Goal: Task Accomplishment & Management: Manage account settings

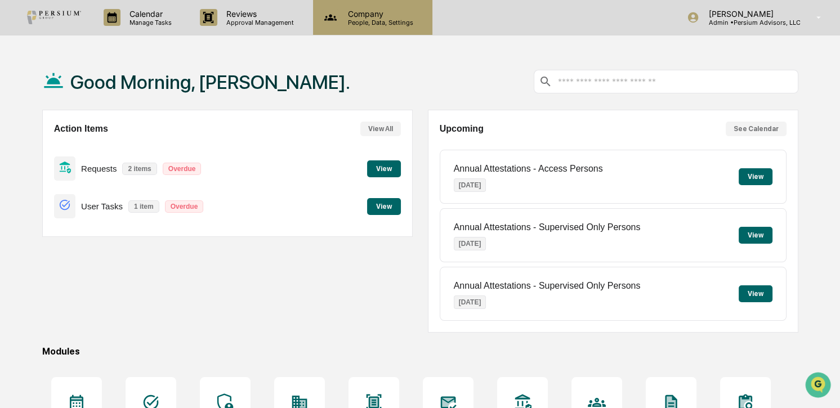
click at [367, 14] on p "Company" at bounding box center [379, 14] width 80 height 10
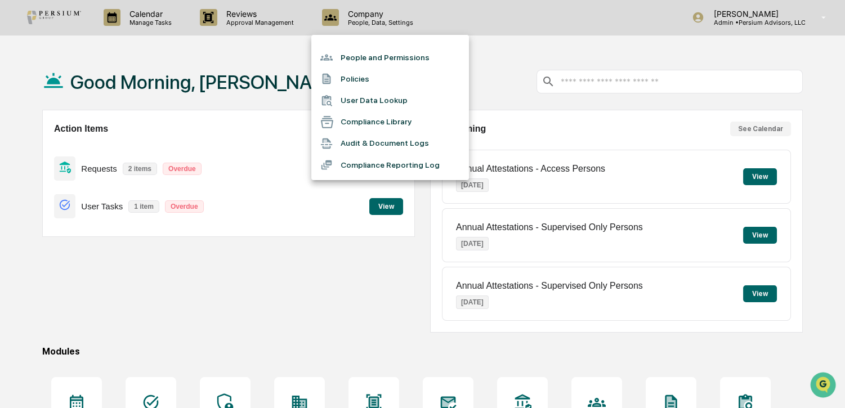
click at [286, 15] on div at bounding box center [422, 204] width 845 height 408
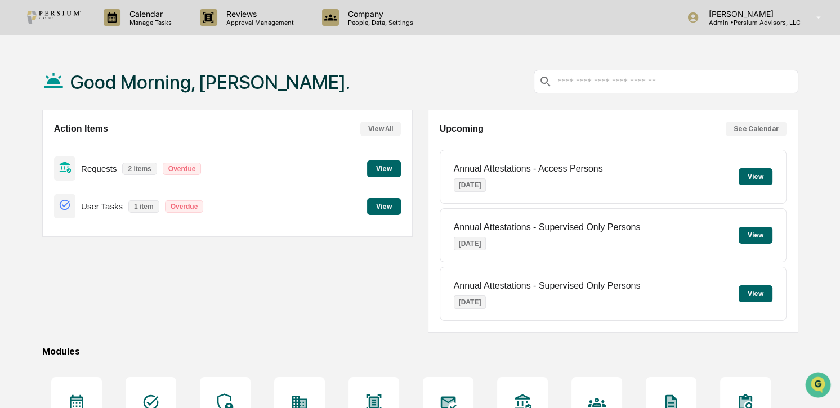
click at [265, 16] on div "People and Permissions Policies User Data Lookup Compliance Library Audit & Doc…" at bounding box center [420, 204] width 840 height 408
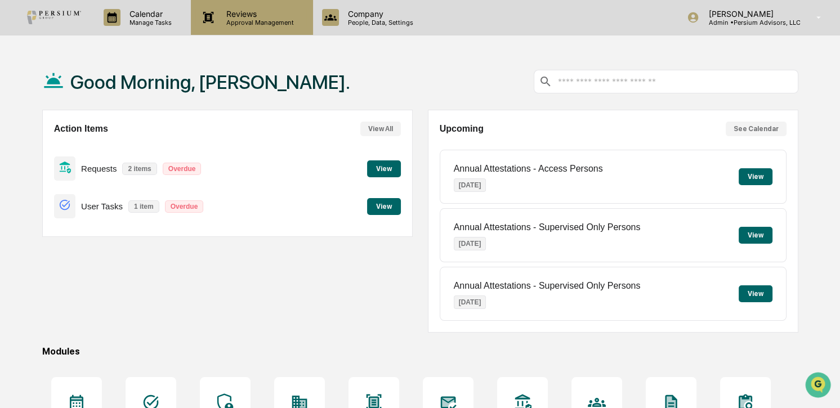
click at [258, 16] on p "Reviews" at bounding box center [258, 14] width 82 height 10
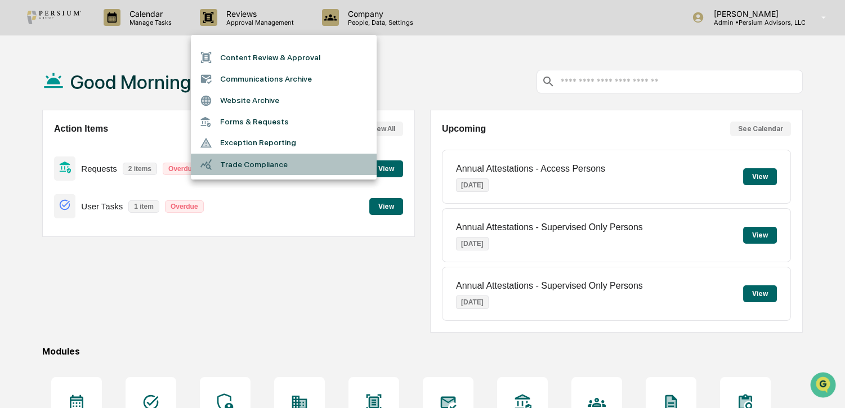
click at [249, 163] on li "Trade Compliance" at bounding box center [284, 164] width 186 height 21
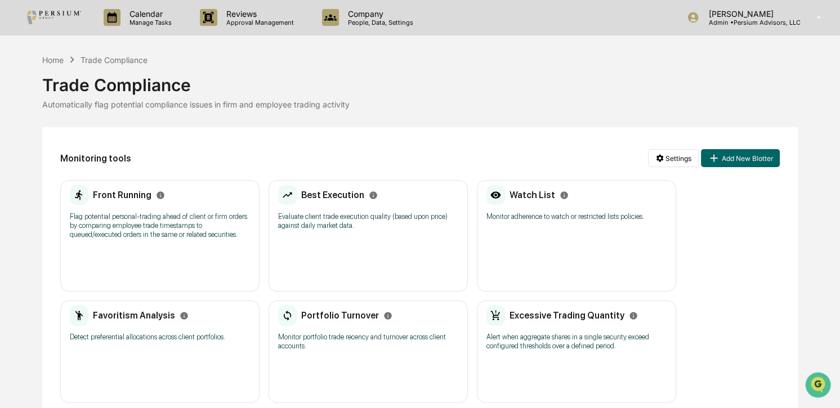
click at [145, 190] on h2 "Front Running" at bounding box center [122, 195] width 59 height 11
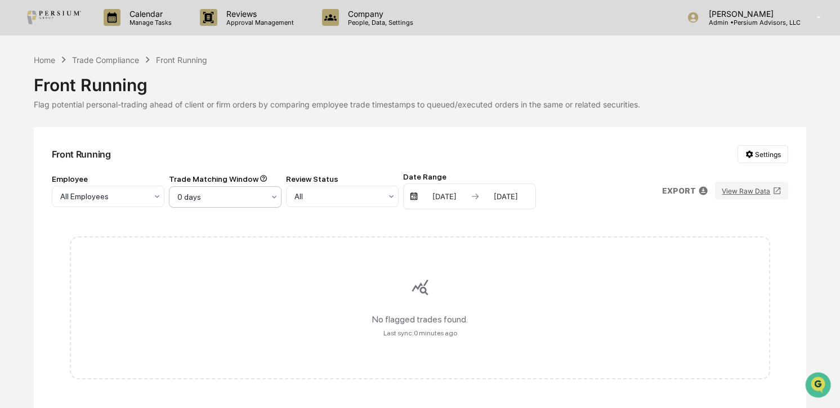
click at [153, 190] on div "0 days" at bounding box center [104, 197] width 98 height 16
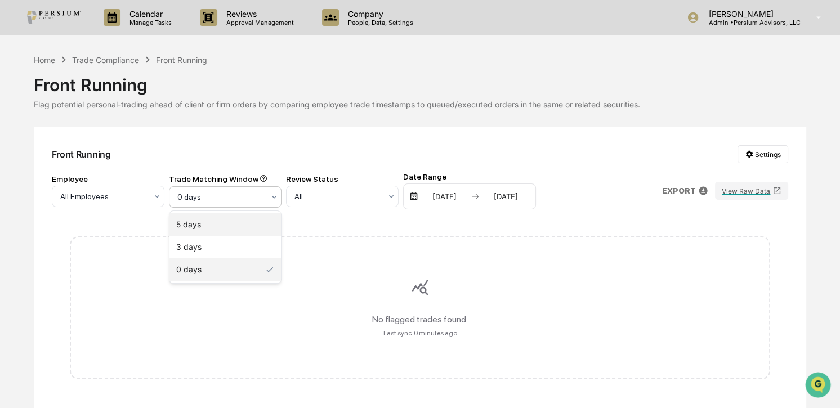
click at [247, 215] on div "5 days" at bounding box center [224, 224] width 111 height 23
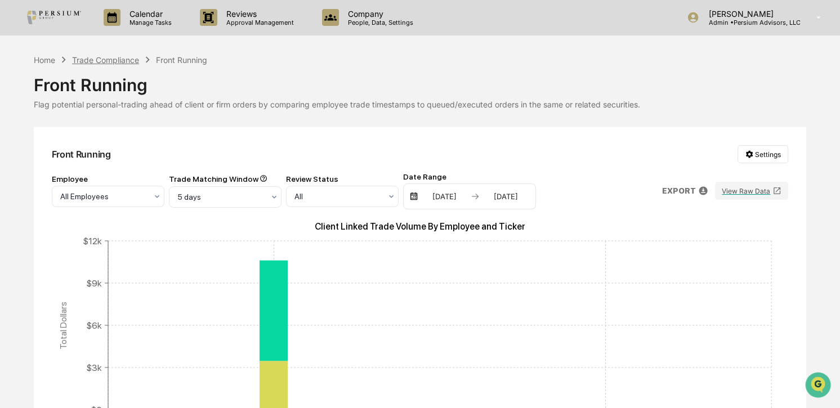
click at [96, 61] on div "Trade Compliance" at bounding box center [105, 60] width 67 height 10
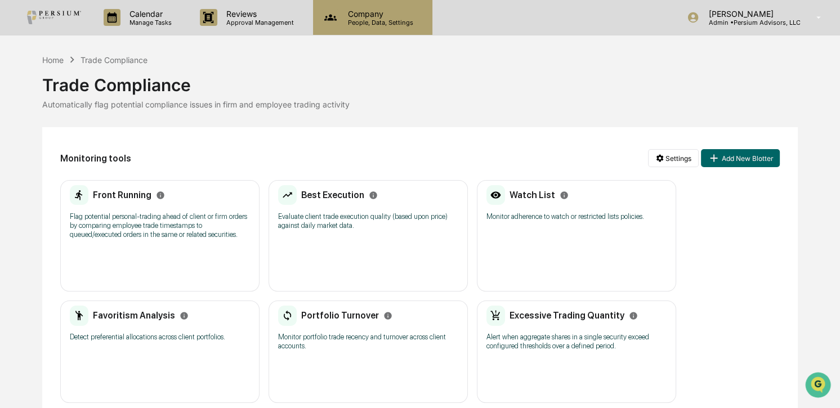
click at [341, 21] on p "People, Data, Settings" at bounding box center [379, 23] width 80 height 8
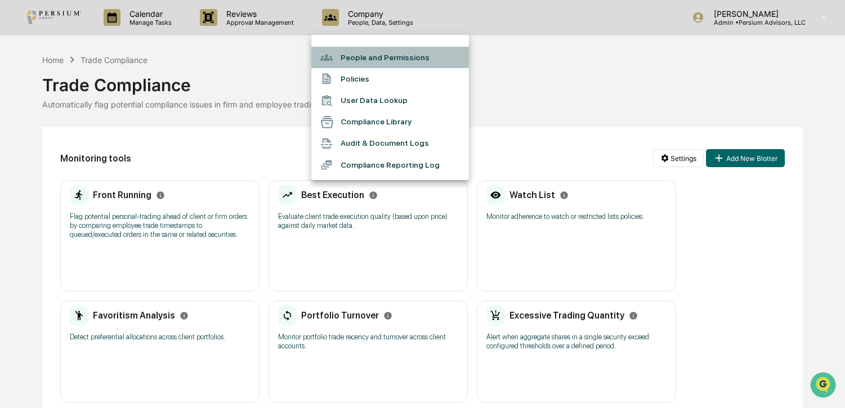
click at [364, 61] on li "People and Permissions" at bounding box center [390, 57] width 158 height 21
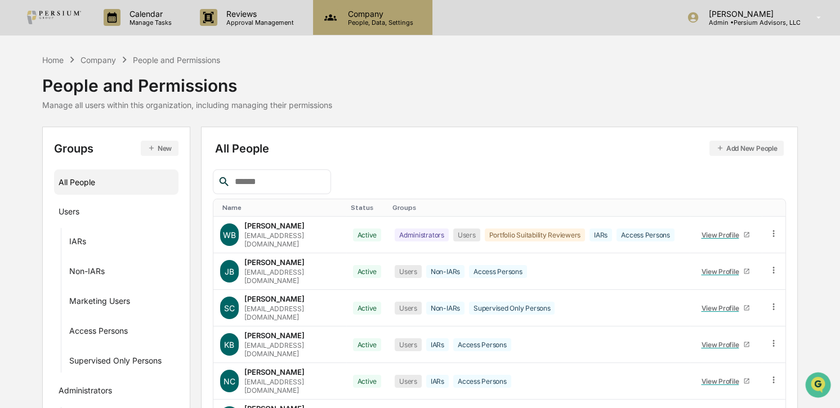
click at [352, 15] on p "Company" at bounding box center [379, 14] width 80 height 10
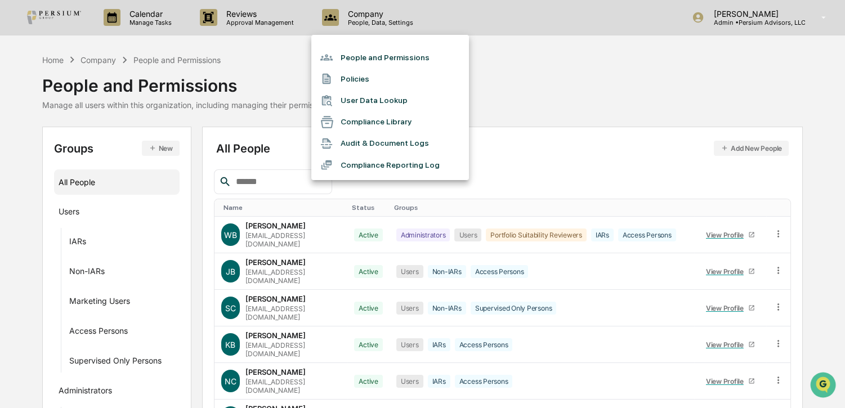
click at [244, 57] on div at bounding box center [422, 204] width 845 height 408
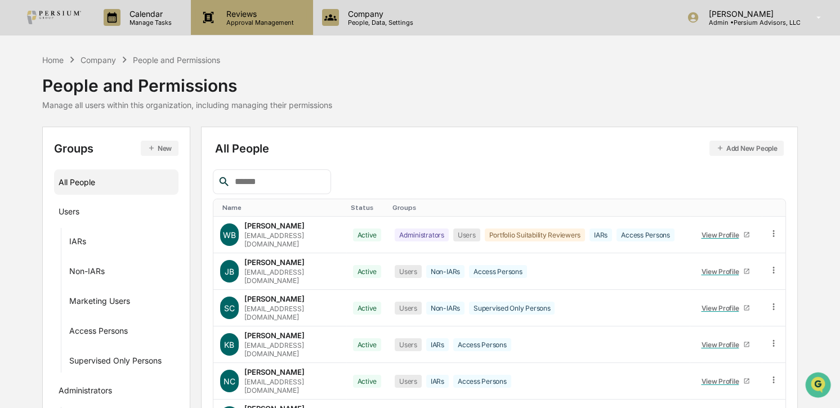
click at [235, 19] on p "Approval Management" at bounding box center [258, 23] width 82 height 8
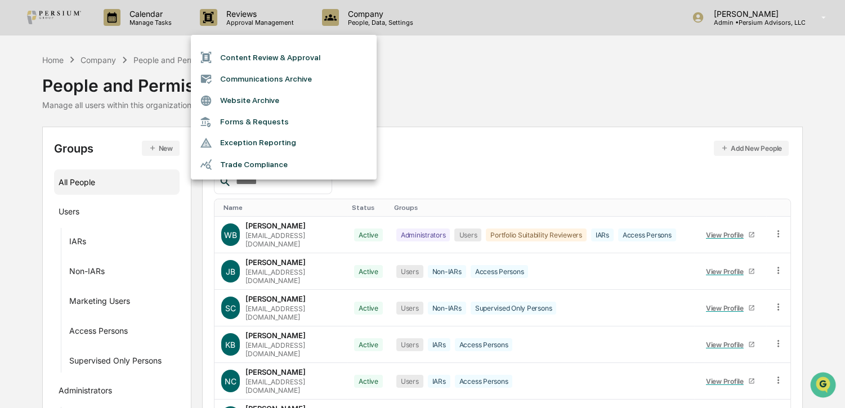
drag, startPoint x: 158, startPoint y: 18, endPoint x: 153, endPoint y: 17, distance: 5.7
click at [158, 17] on div at bounding box center [422, 204] width 845 height 408
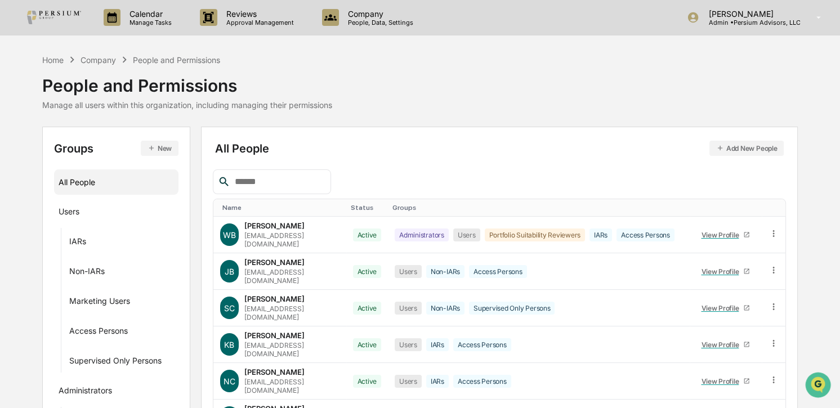
click at [154, 17] on p "Calendar" at bounding box center [148, 14] width 57 height 10
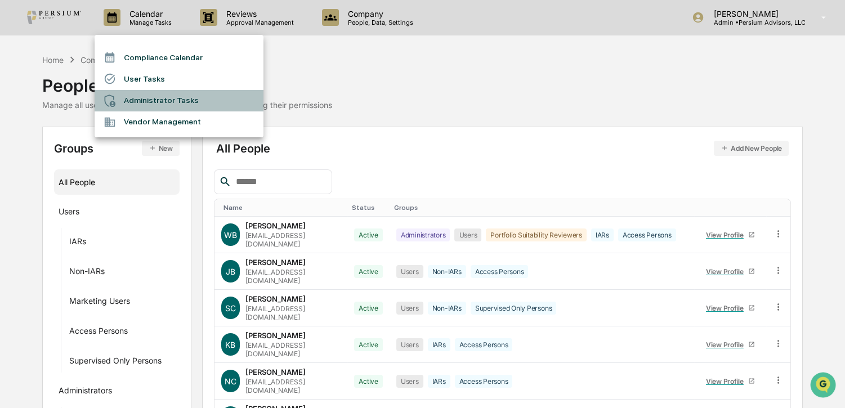
click at [148, 99] on li "Administrator Tasks" at bounding box center [179, 100] width 169 height 21
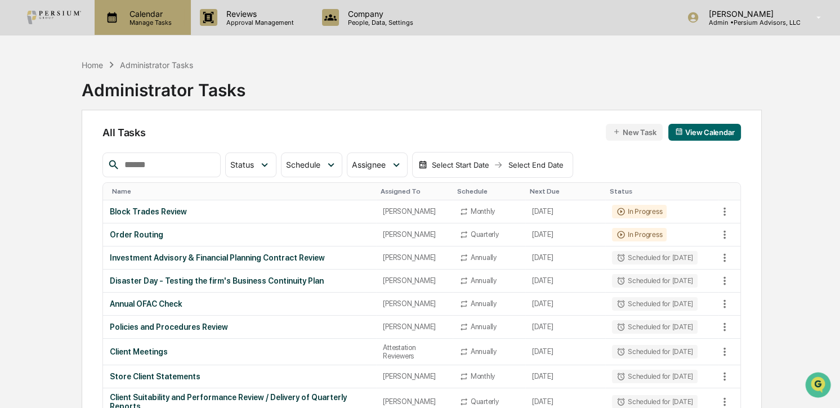
click at [159, 23] on p "Manage Tasks" at bounding box center [148, 23] width 57 height 8
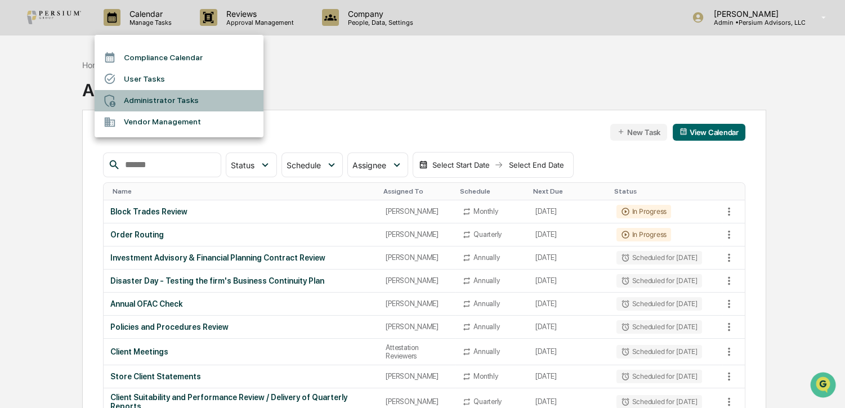
click at [128, 99] on li "Administrator Tasks" at bounding box center [179, 100] width 169 height 21
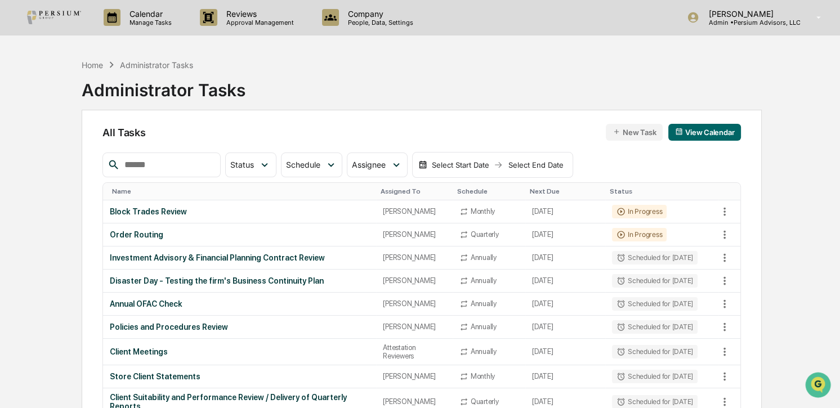
click at [150, 17] on p "Calendar" at bounding box center [148, 14] width 57 height 10
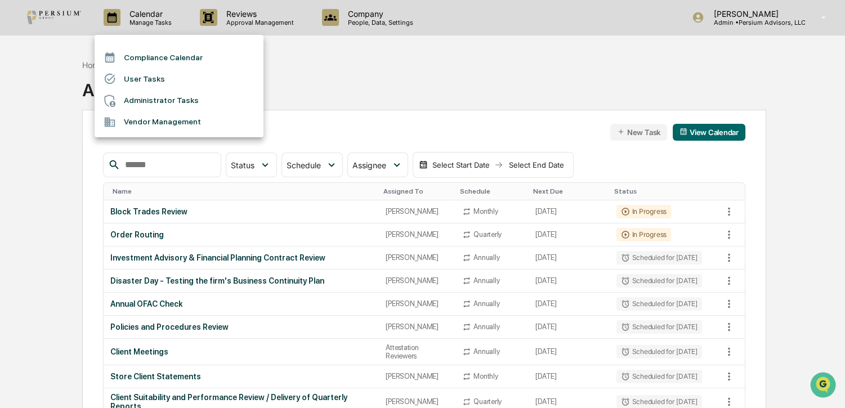
click at [171, 83] on li "User Tasks" at bounding box center [179, 78] width 169 height 21
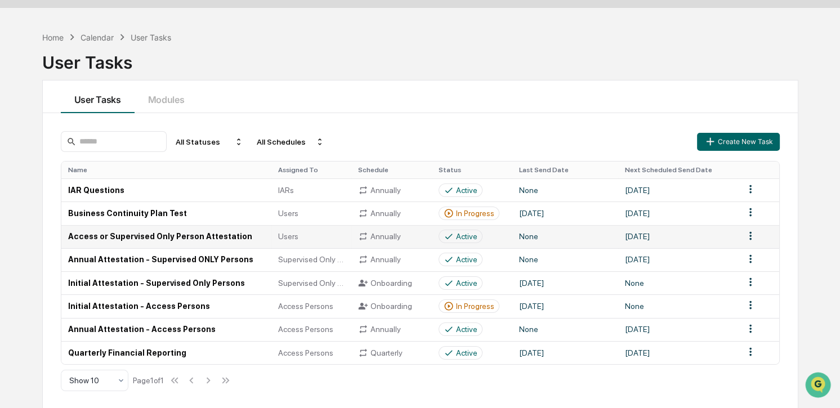
scroll to position [53, 0]
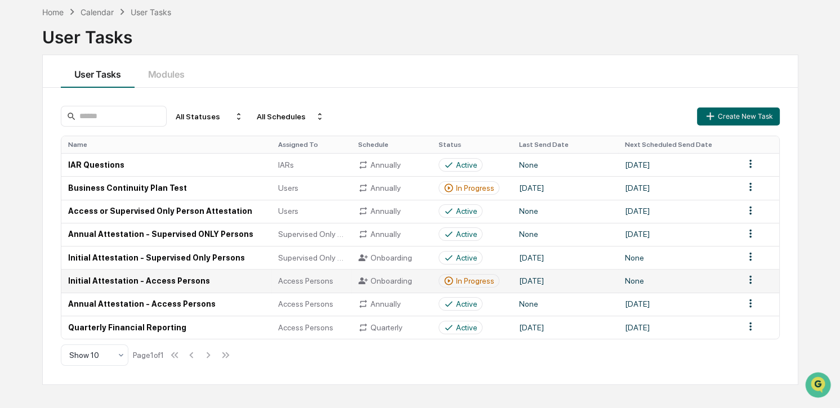
click at [467, 280] on div "In Progress" at bounding box center [475, 280] width 38 height 9
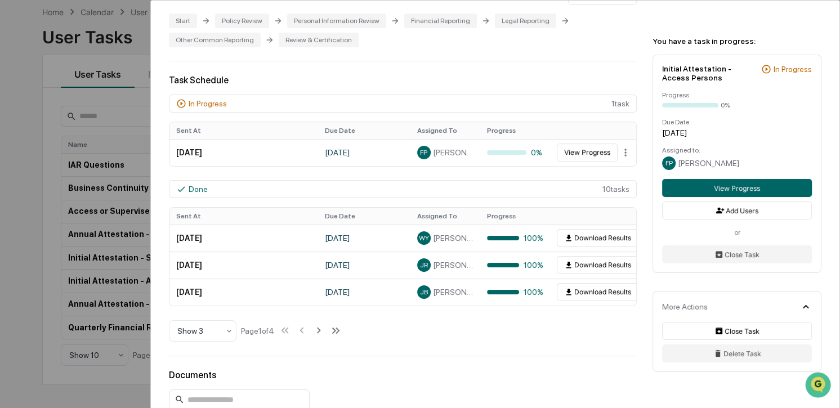
scroll to position [256, 0]
click at [321, 333] on icon at bounding box center [318, 330] width 12 height 12
click at [321, 333] on icon at bounding box center [320, 330] width 12 height 12
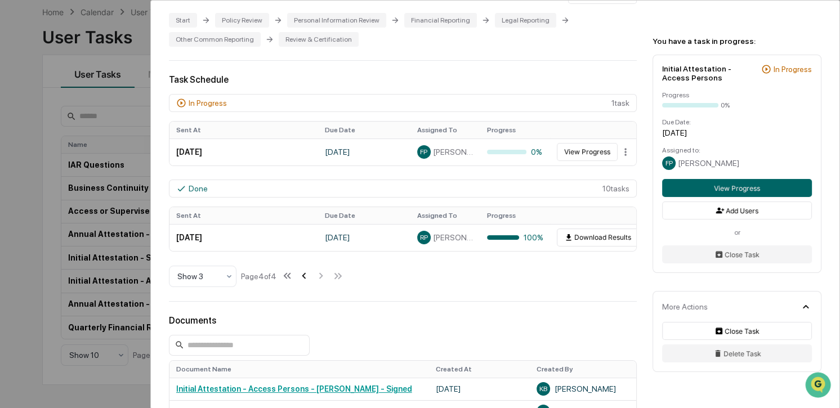
click at [305, 282] on icon at bounding box center [304, 276] width 12 height 12
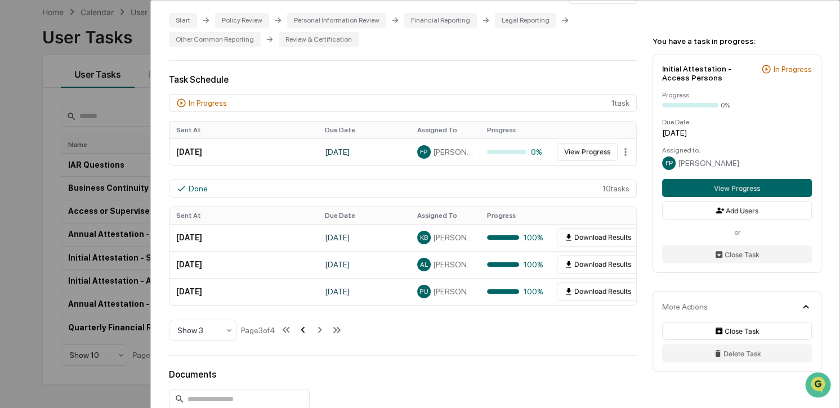
click at [305, 328] on icon at bounding box center [303, 330] width 12 height 12
click at [306, 330] on icon at bounding box center [303, 330] width 12 height 12
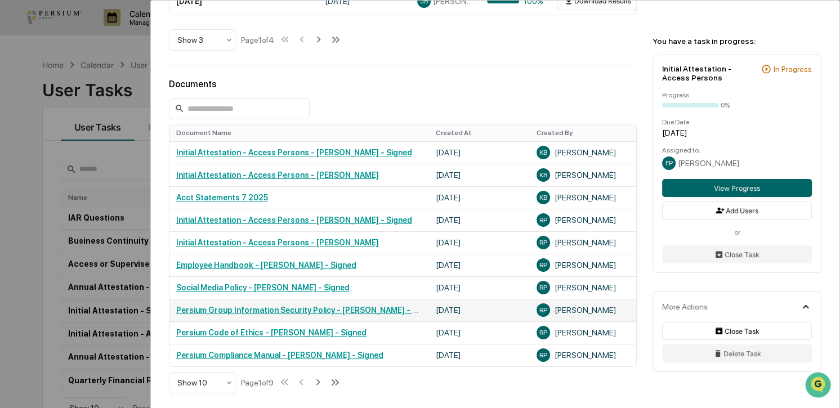
scroll to position [546, 0]
click at [249, 157] on link "Initial Attestation - Access Persons - Kimberly Brown - Signed" at bounding box center [294, 152] width 236 height 9
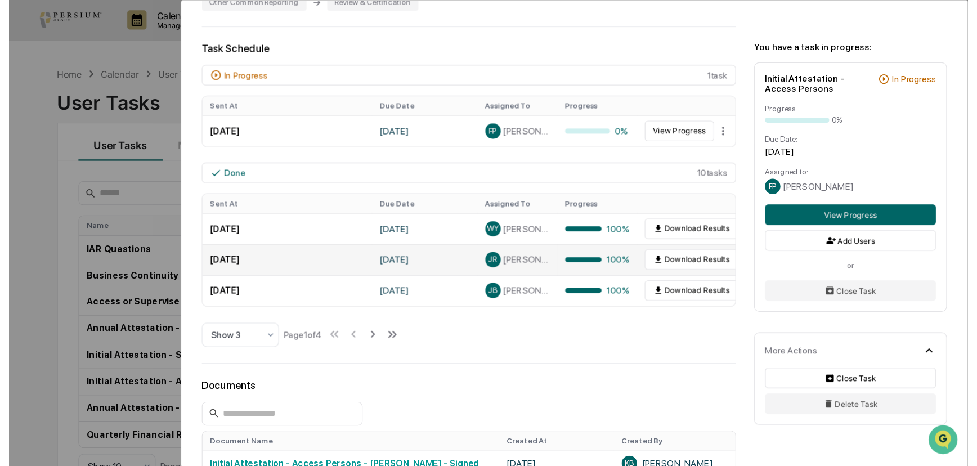
scroll to position [239, 0]
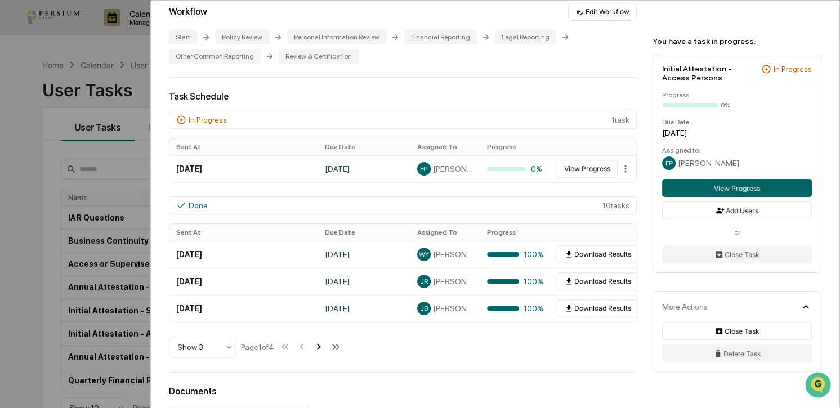
click at [322, 349] on icon at bounding box center [318, 347] width 12 height 12
click at [321, 349] on icon at bounding box center [320, 347] width 4 height 6
click at [321, 349] on icon at bounding box center [320, 347] width 12 height 12
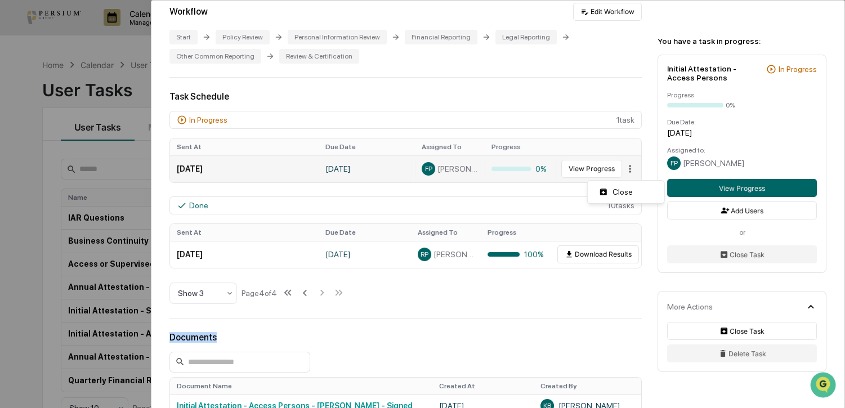
click at [623, 174] on html "Calendar Manage Tasks Reviews Approval Management Company People, Data, Setting…" at bounding box center [422, 204] width 845 height 408
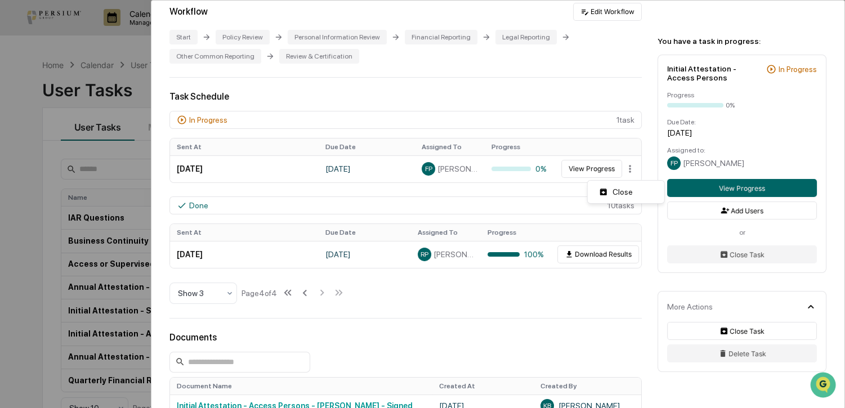
click at [603, 285] on html "Calendar Manage Tasks Reviews Approval Management Company People, Data, Setting…" at bounding box center [422, 204] width 845 height 408
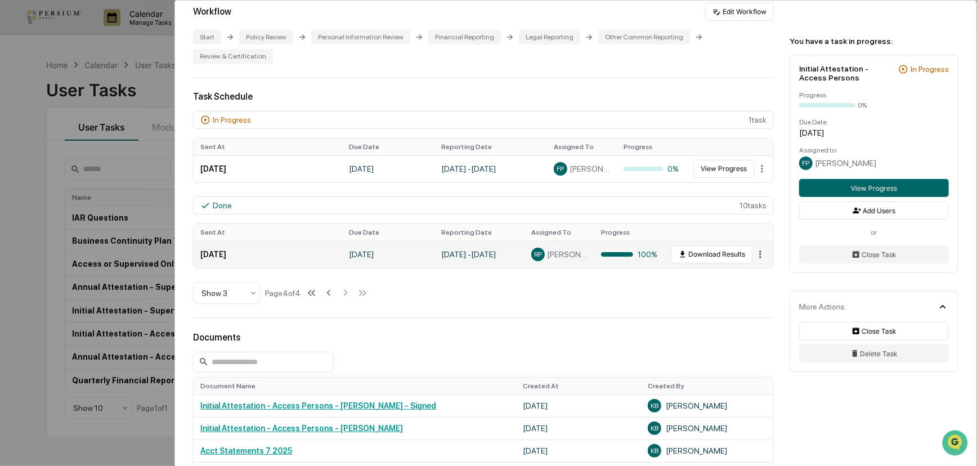
click at [757, 236] on html "Calendar Manage Tasks Reviews Approval Management Company People, Data, Setting…" at bounding box center [488, 233] width 977 height 466
click at [608, 319] on html "Calendar Manage Tasks Reviews Approval Management Company People, Data, Setting…" at bounding box center [491, 233] width 982 height 466
click at [330, 287] on icon at bounding box center [329, 293] width 12 height 12
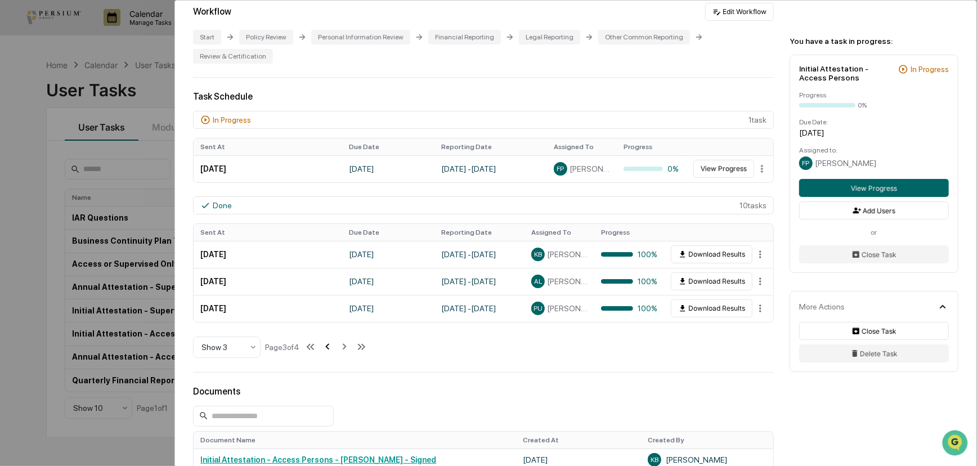
click at [330, 274] on td "[DATE]" at bounding box center [268, 281] width 149 height 27
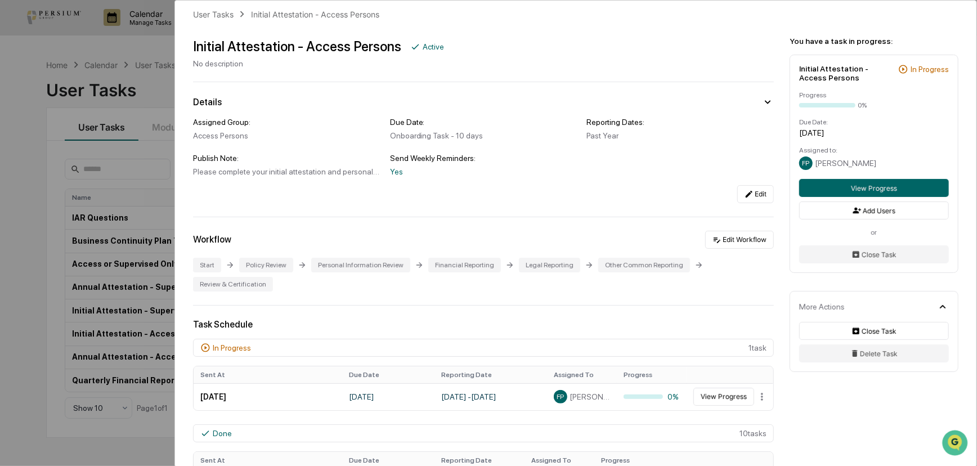
scroll to position [0, 0]
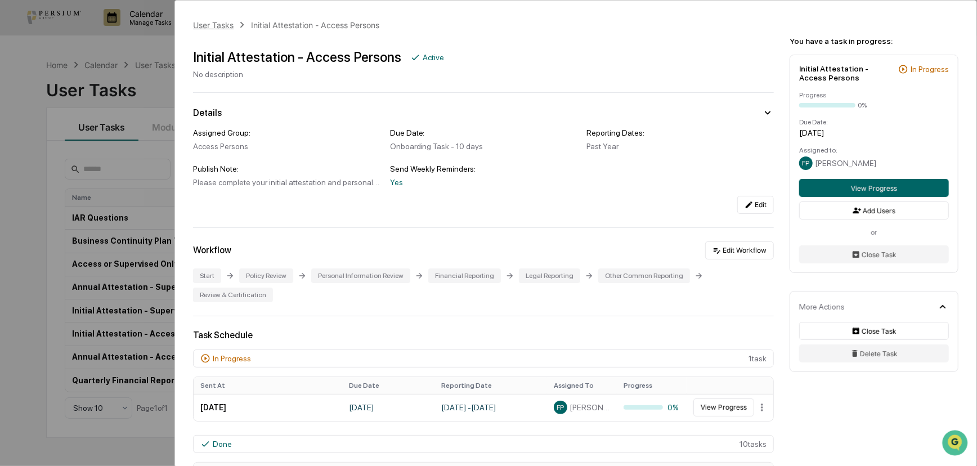
click at [212, 25] on div "User Tasks" at bounding box center [213, 25] width 41 height 10
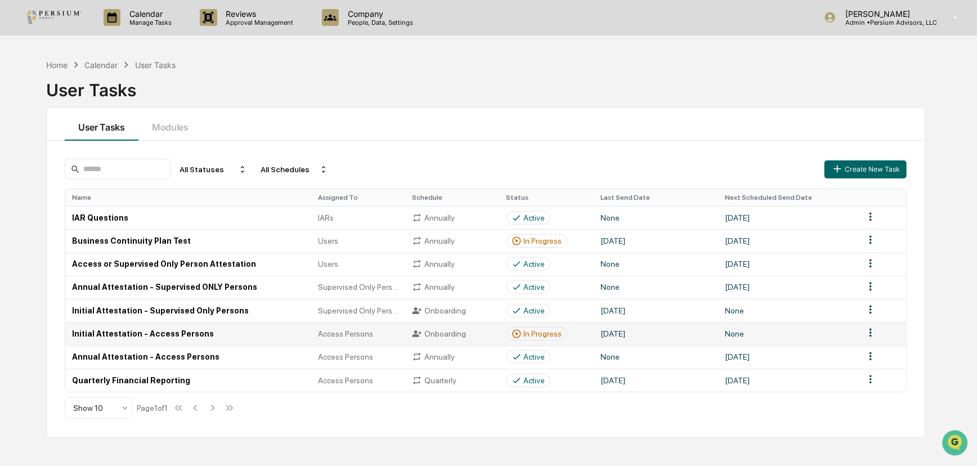
click at [839, 332] on html "Calendar Manage Tasks Reviews Approval Management Company People, Data, Setting…" at bounding box center [488, 233] width 977 height 466
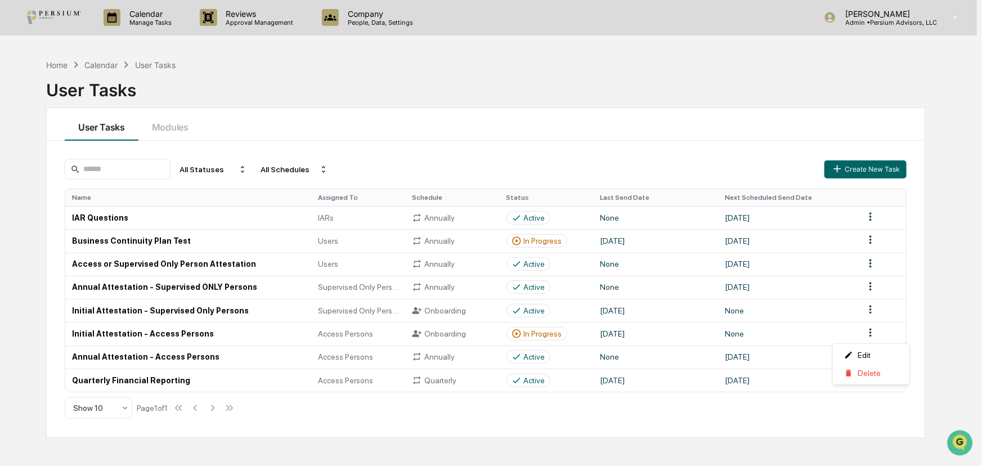
click at [839, 298] on html "Calendar Manage Tasks Reviews Approval Management Company People, Data, Setting…" at bounding box center [491, 233] width 982 height 466
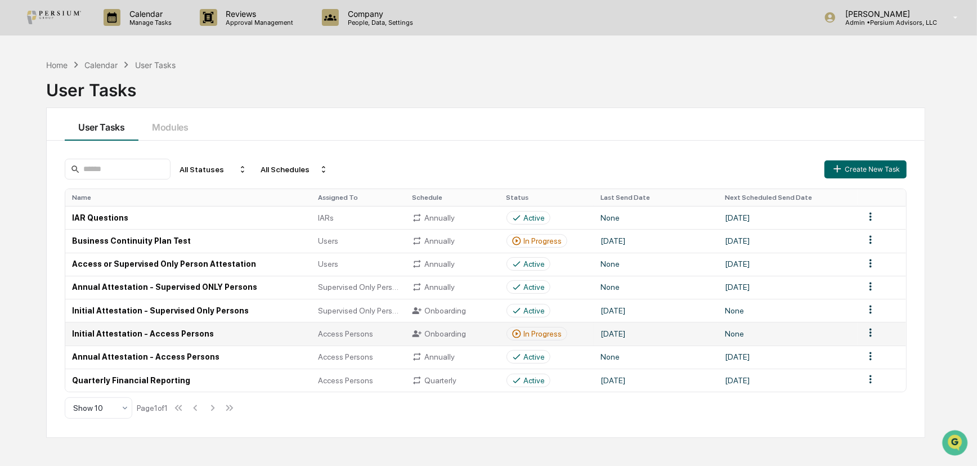
click at [441, 332] on div "Onboarding" at bounding box center [452, 334] width 81 height 10
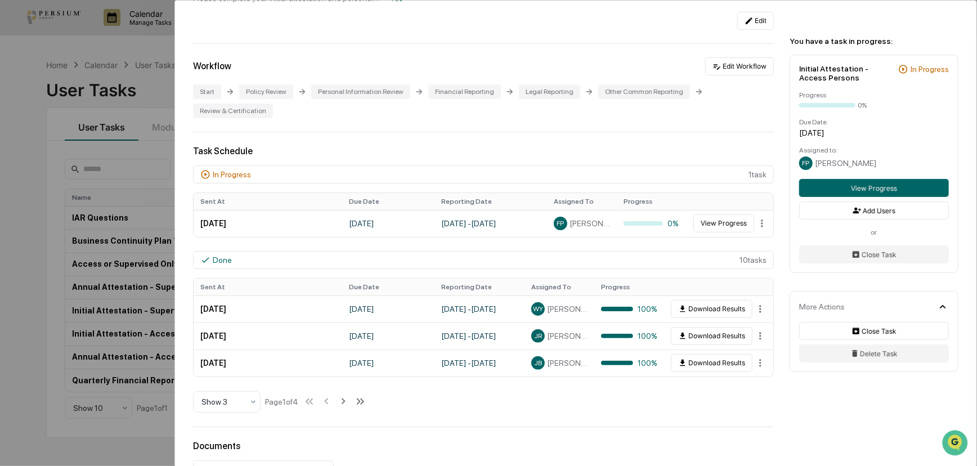
scroll to position [204, 0]
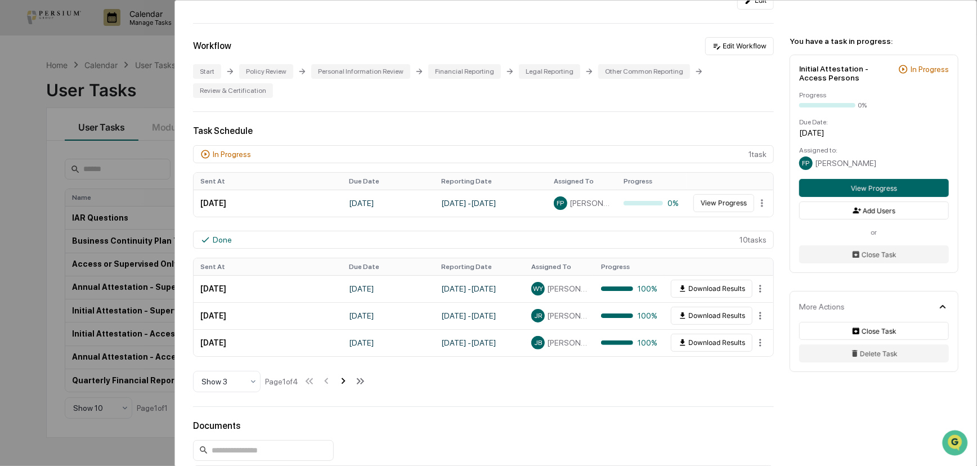
click at [345, 375] on icon at bounding box center [343, 381] width 12 height 12
click at [348, 375] on icon at bounding box center [344, 381] width 12 height 12
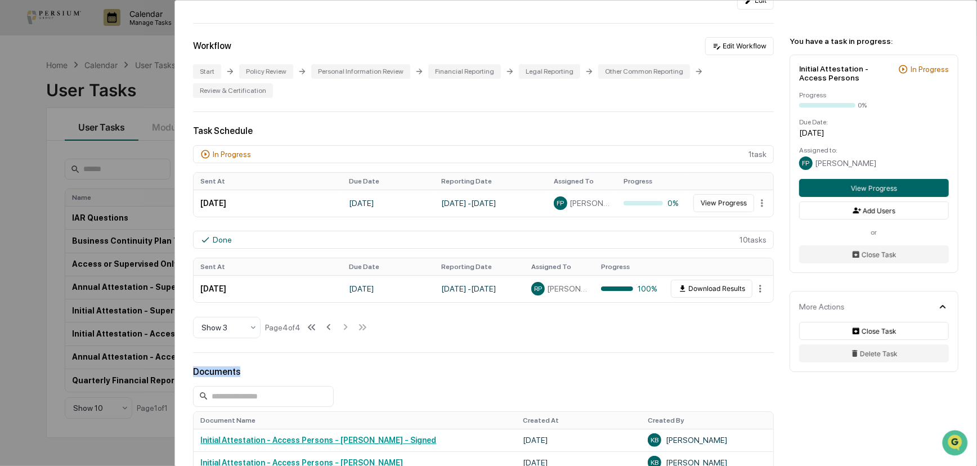
click at [758, 271] on html "Calendar Manage Tasks Reviews Approval Management Company People, Data, Setting…" at bounding box center [488, 233] width 977 height 466
click at [760, 294] on div "View" at bounding box center [761, 292] width 72 height 18
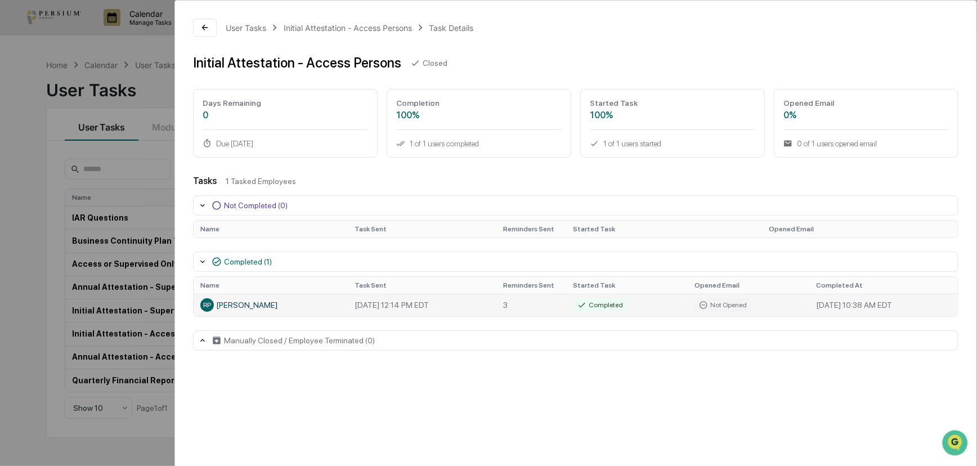
click at [254, 305] on div "RP Raymond Prophater" at bounding box center [270, 305] width 141 height 14
click at [253, 247] on div "Tasks 1 Tasked Employees Not Completed (0) Name Task Sent Reminders Sent Starte…" at bounding box center [576, 263] width 766 height 175
click at [244, 258] on div "Completed (1)" at bounding box center [248, 261] width 48 height 9
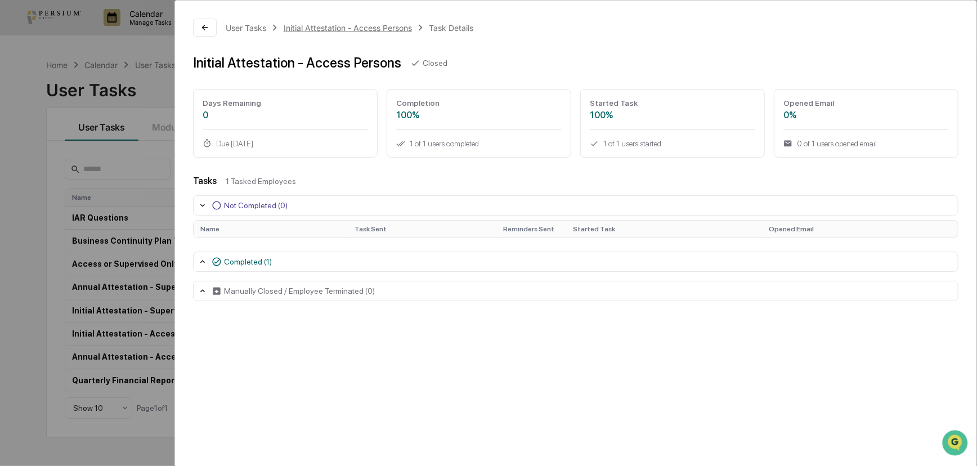
click at [301, 24] on div "Initial Attestation - Access Persons" at bounding box center [348, 28] width 128 height 10
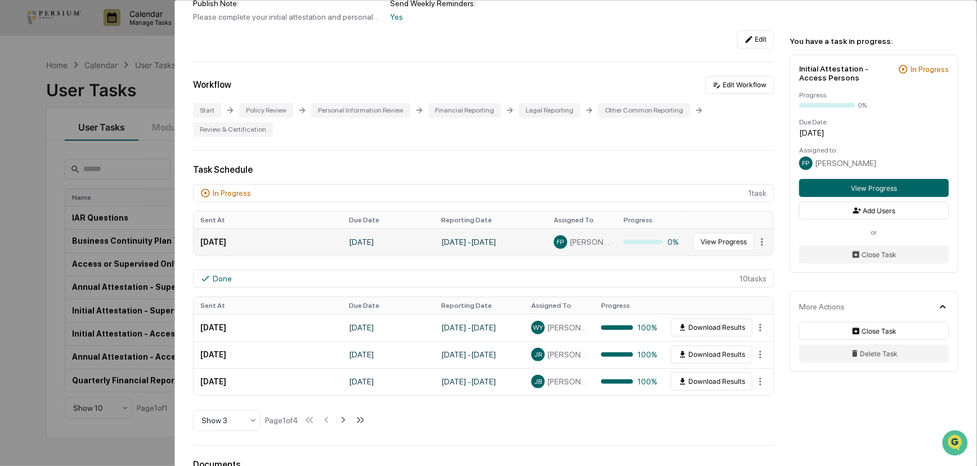
scroll to position [461, 0]
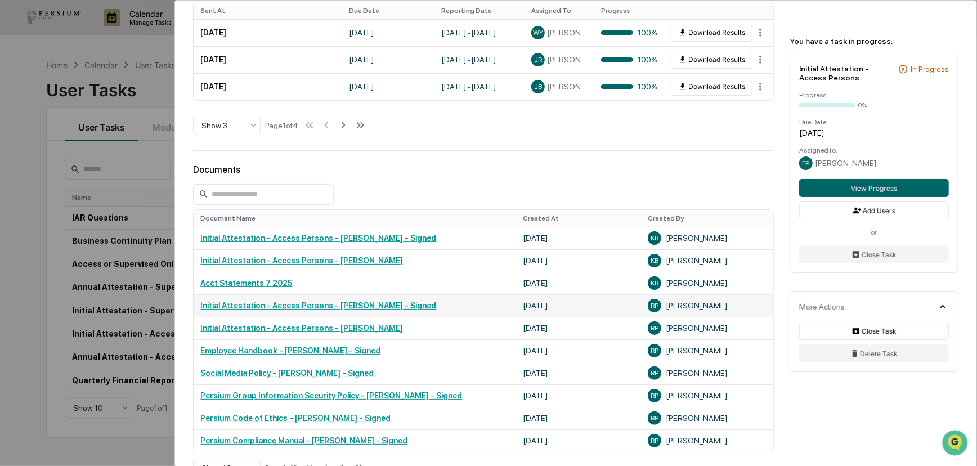
click at [258, 301] on link "Initial Attestation - Access Persons - Raymond Prophater - Signed" at bounding box center [318, 305] width 236 height 9
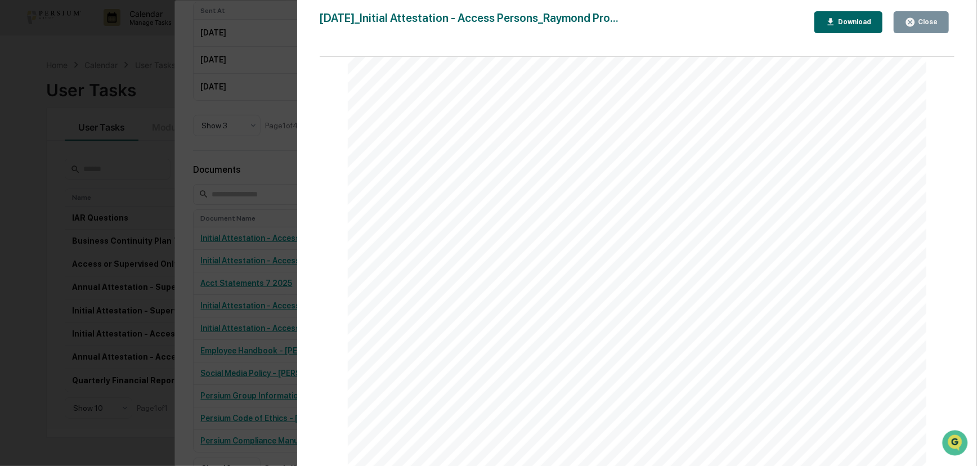
scroll to position [2717, 0]
click at [839, 24] on div "Close" at bounding box center [927, 22] width 22 height 8
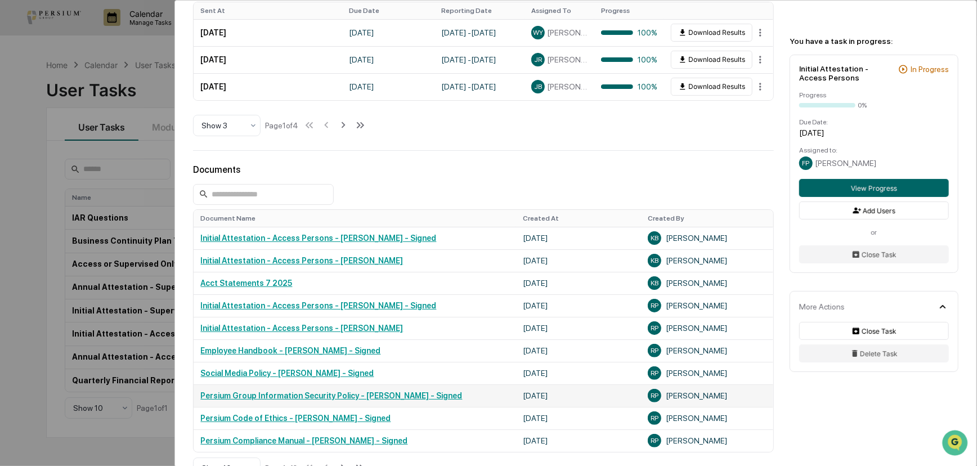
click at [265, 391] on link "Persium Group Information Security Policy - Raymond Prophater - Signed" at bounding box center [331, 395] width 262 height 9
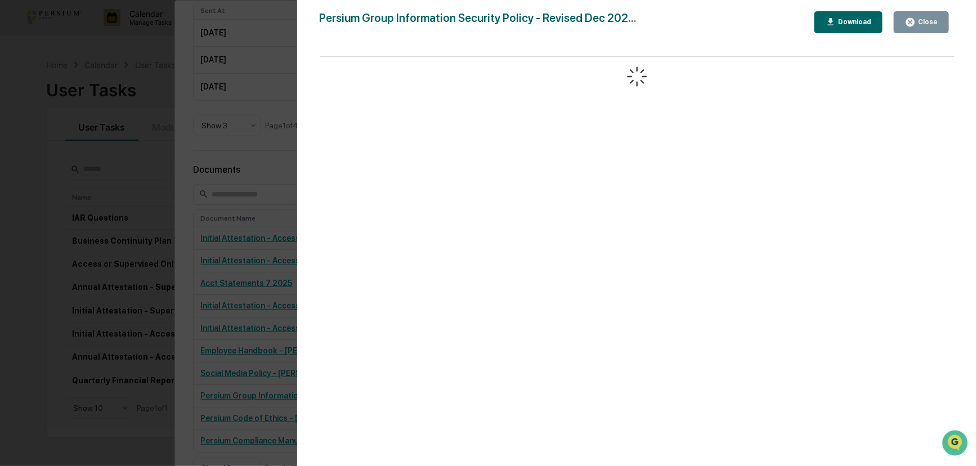
click at [839, 16] on button "Close" at bounding box center [921, 22] width 55 height 22
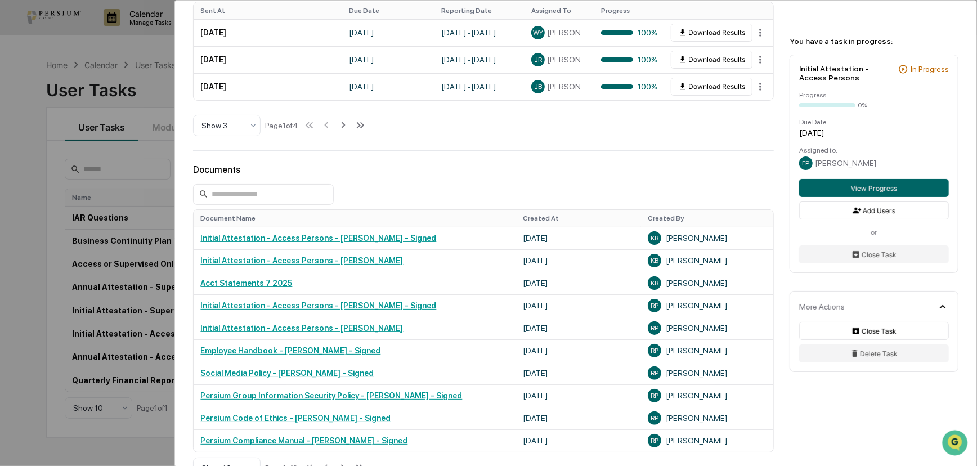
click at [68, 218] on div "User Tasks Initial Attestation - Access Persons Initial Attestation - Access Pe…" at bounding box center [488, 233] width 977 height 466
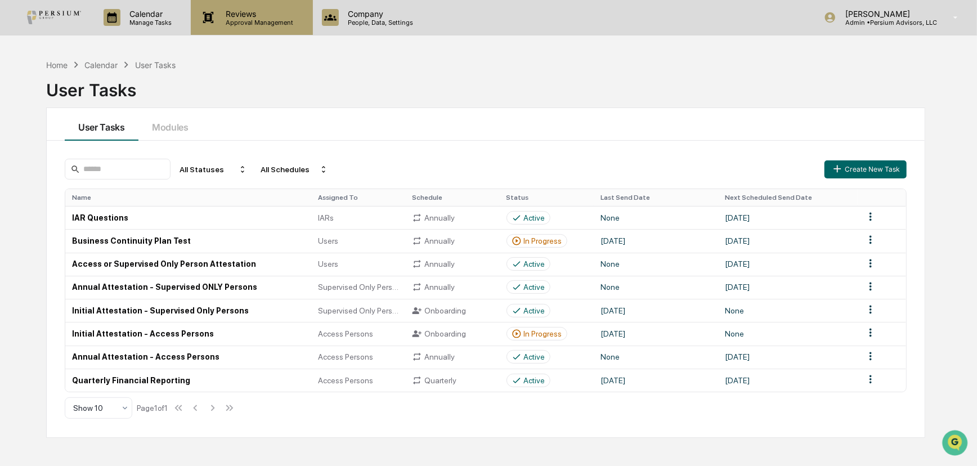
click at [275, 19] on p "Approval Management" at bounding box center [258, 23] width 82 height 8
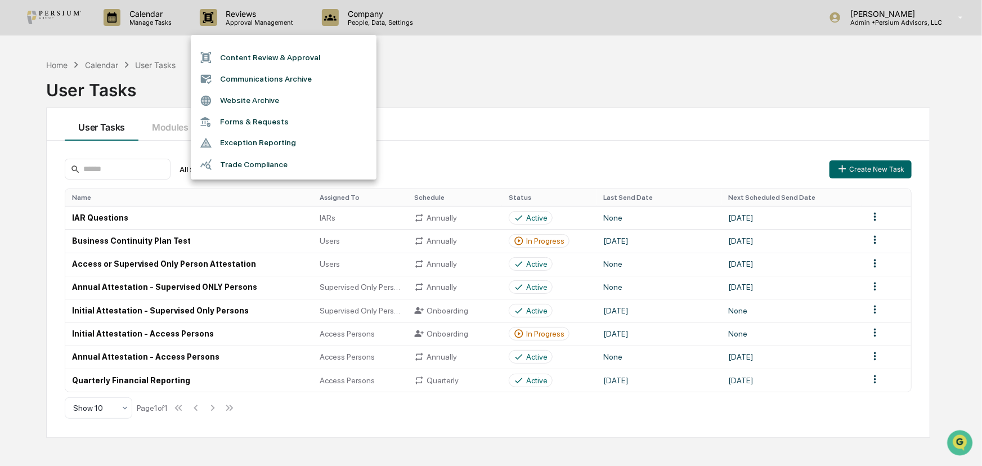
click at [269, 17] on div at bounding box center [491, 233] width 982 height 466
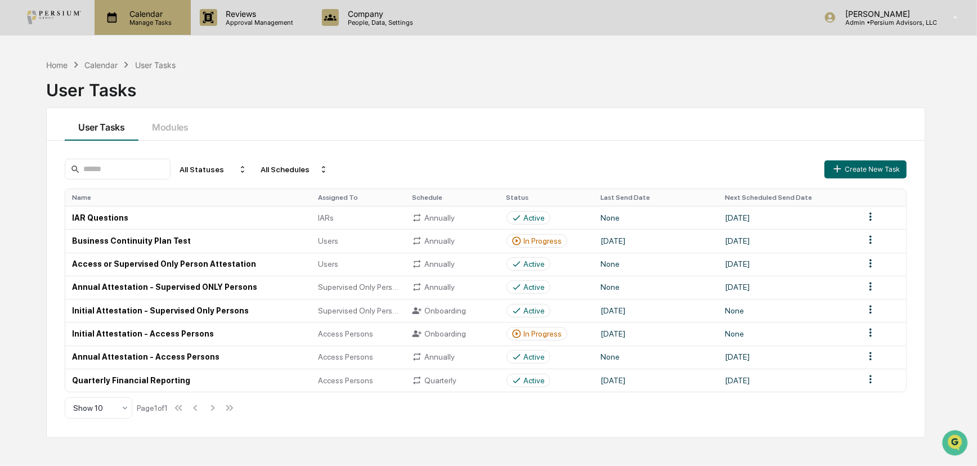
click at [146, 22] on p "Manage Tasks" at bounding box center [148, 23] width 57 height 8
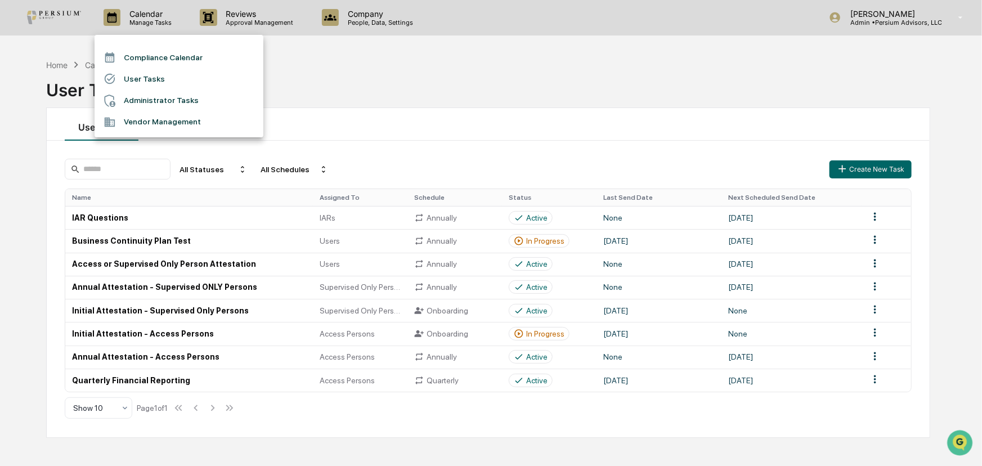
click at [147, 83] on li "User Tasks" at bounding box center [179, 78] width 169 height 21
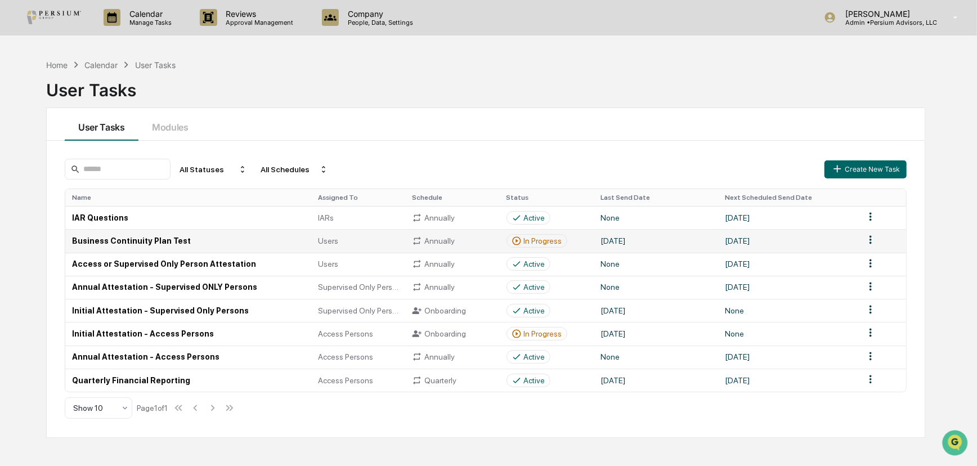
click at [517, 244] on icon at bounding box center [517, 241] width 10 height 10
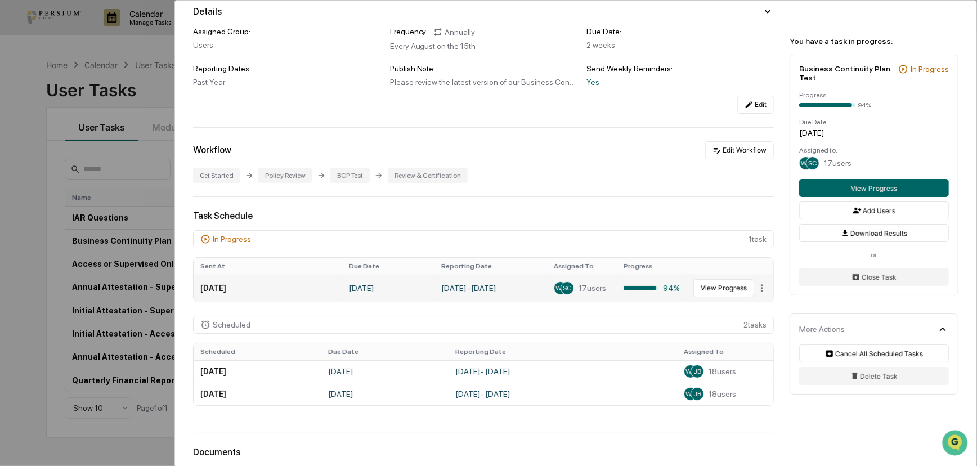
scroll to position [102, 0]
click at [747, 242] on div "In Progress 1 task" at bounding box center [483, 239] width 581 height 18
click at [714, 287] on button "View Progress" at bounding box center [724, 288] width 61 height 18
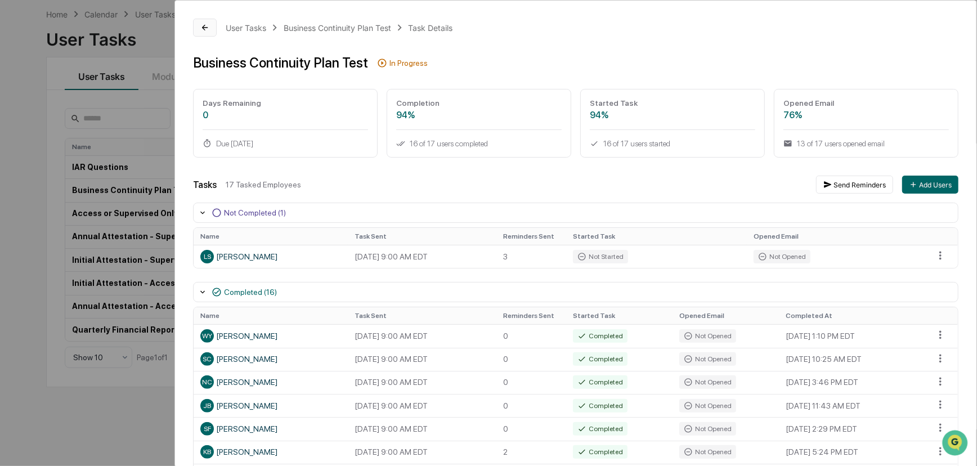
click at [204, 21] on button at bounding box center [205, 28] width 24 height 18
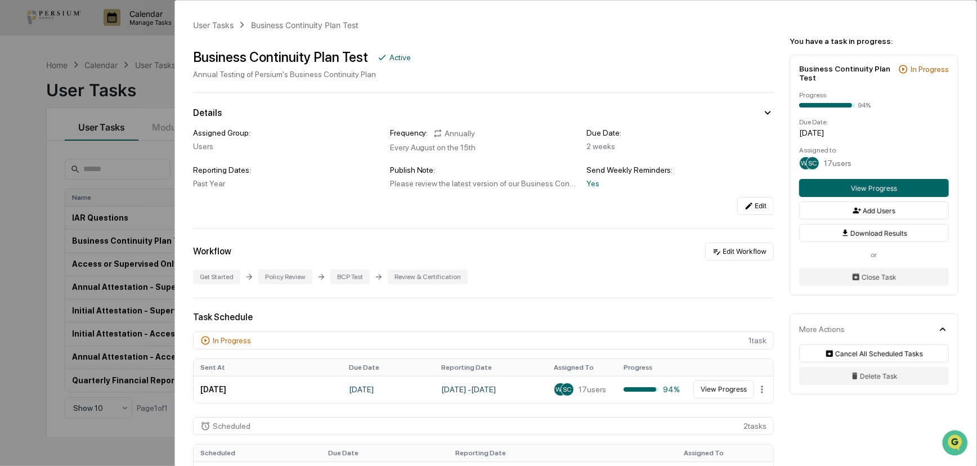
click at [130, 206] on div "User Tasks Business Continuity Plan Test Business Continuity Plan Test Active A…" at bounding box center [488, 233] width 977 height 466
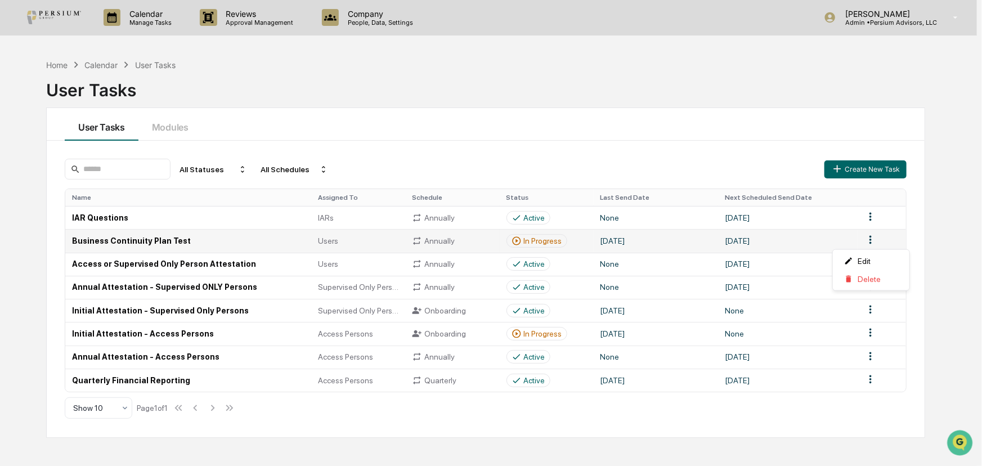
click at [839, 236] on html "Calendar Manage Tasks Reviews Approval Management Company People, Data, Setting…" at bounding box center [491, 233] width 982 height 466
click at [535, 107] on html "Calendar Manage Tasks Reviews Approval Management Company People, Data, Setting…" at bounding box center [491, 233] width 982 height 466
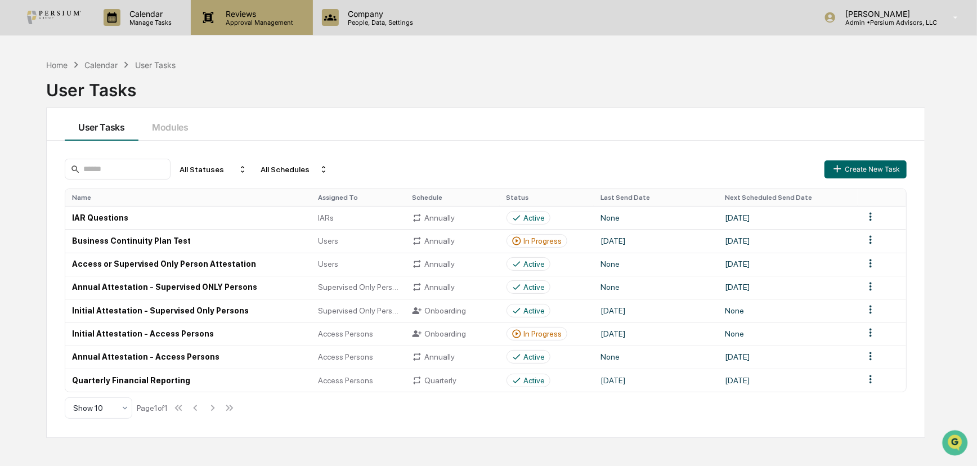
click at [275, 15] on p "Reviews" at bounding box center [258, 14] width 82 height 10
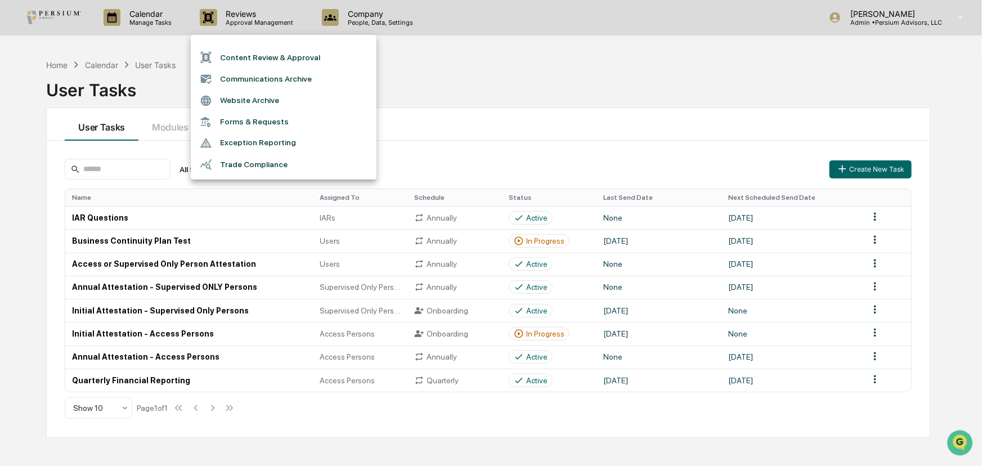
click at [574, 109] on div at bounding box center [491, 233] width 982 height 466
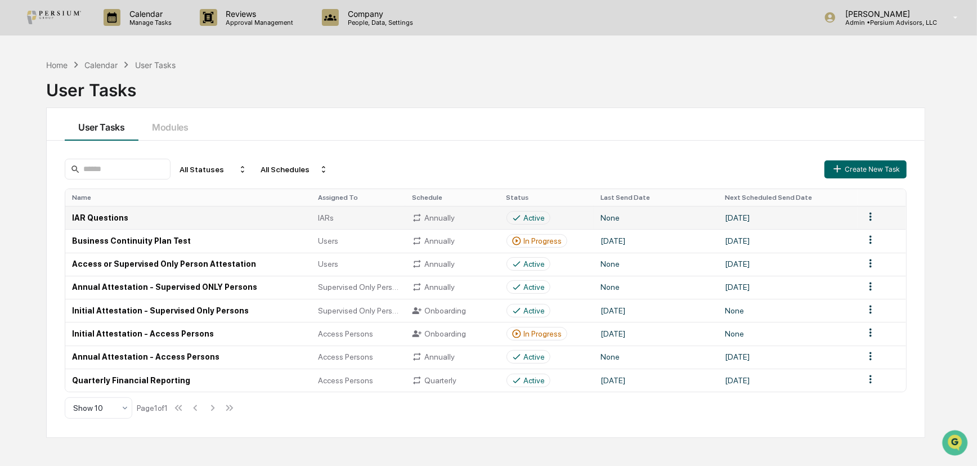
click at [107, 207] on td "IAR Questions" at bounding box center [188, 217] width 246 height 23
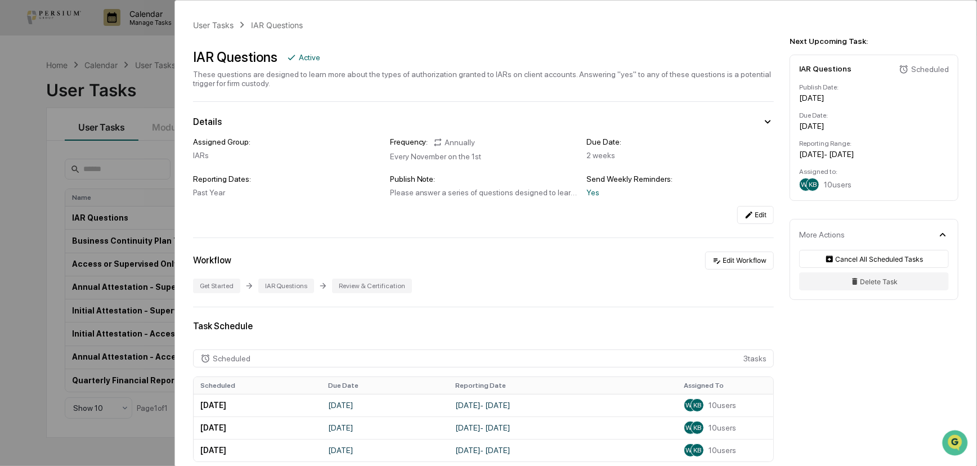
click at [288, 292] on div "IAR Questions" at bounding box center [286, 286] width 56 height 15
click at [732, 263] on button "Edit Workflow" at bounding box center [739, 261] width 69 height 18
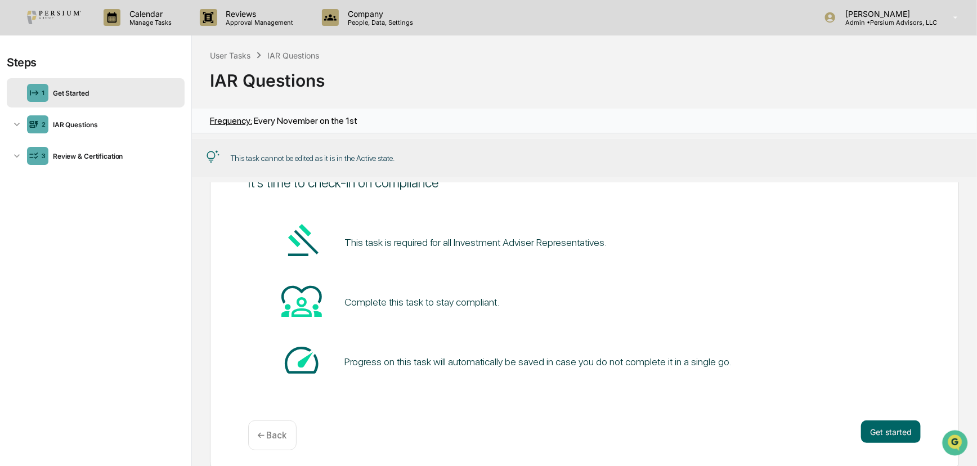
scroll to position [79, 0]
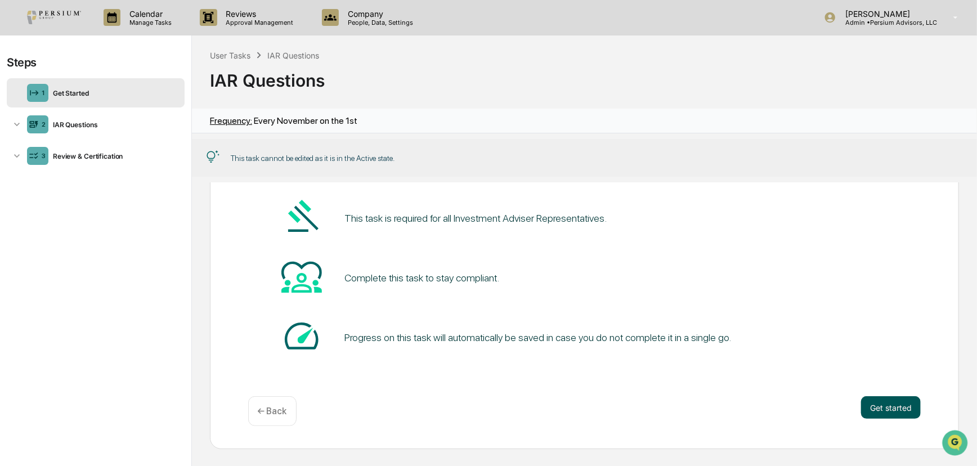
click at [839, 408] on button "Get started" at bounding box center [891, 407] width 60 height 23
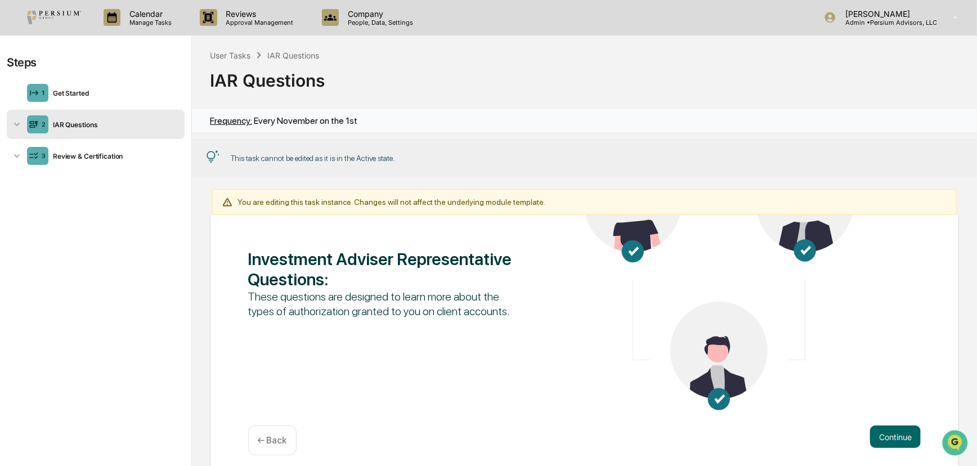
scroll to position [135, 0]
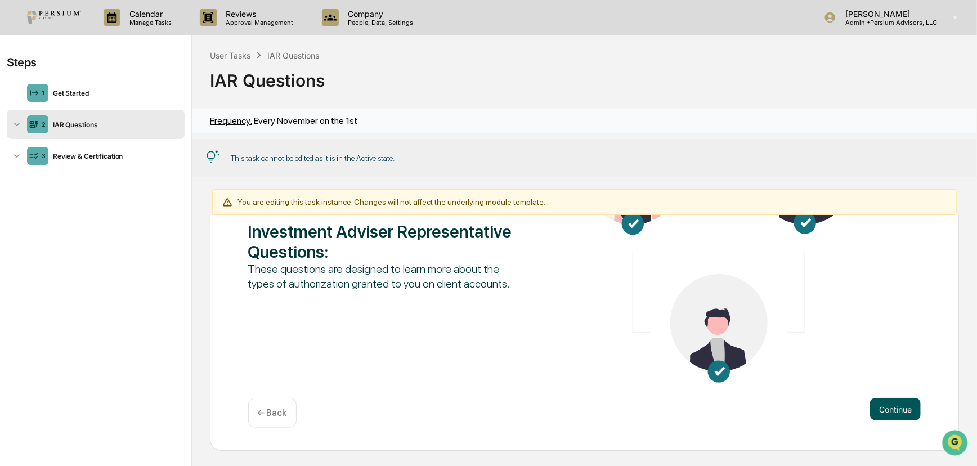
click at [839, 407] on button "Continue" at bounding box center [895, 409] width 51 height 23
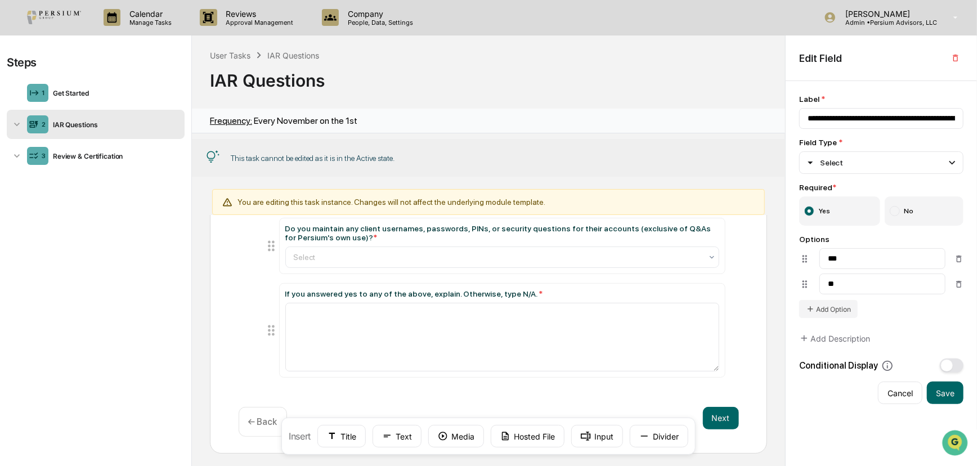
scroll to position [327, 0]
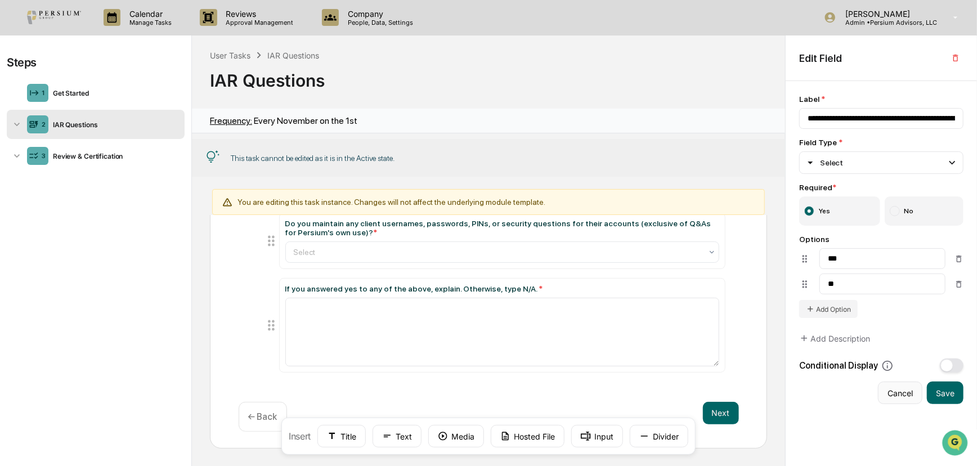
click at [839, 397] on button "Cancel" at bounding box center [900, 393] width 44 height 23
click at [245, 56] on div "User Tasks" at bounding box center [230, 56] width 41 height 10
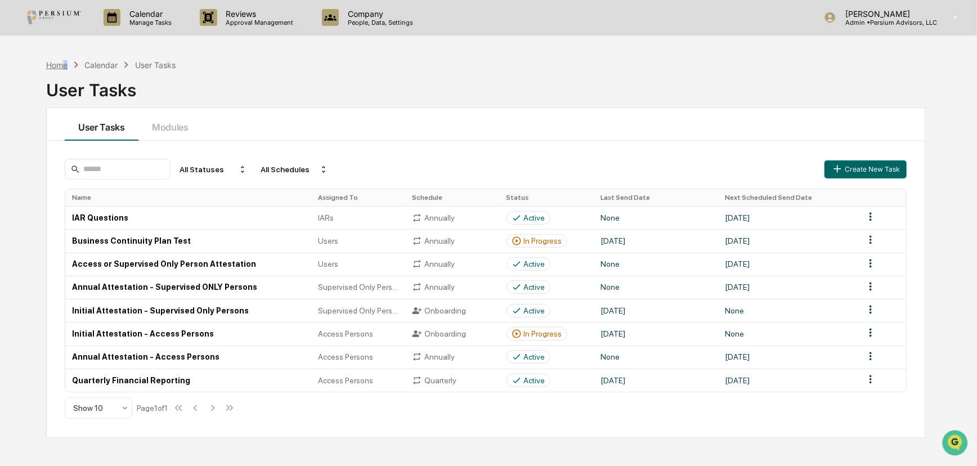
click at [65, 67] on div "Home" at bounding box center [56, 65] width 21 height 10
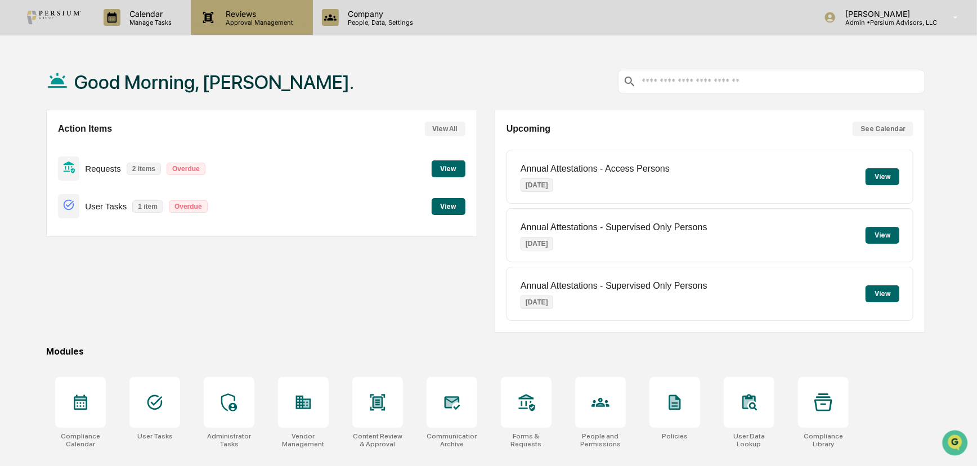
click at [275, 23] on p "Approval Management" at bounding box center [258, 23] width 82 height 8
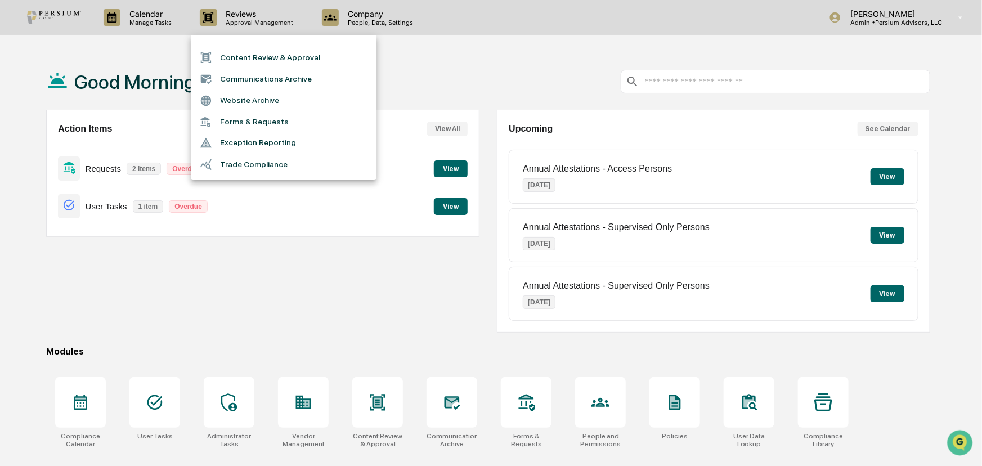
click at [161, 50] on div at bounding box center [491, 233] width 982 height 466
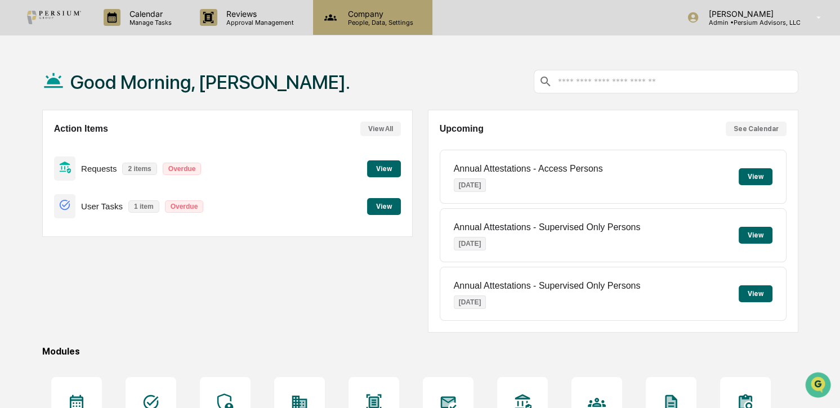
click at [364, 5] on div "Company People, Data, Settings" at bounding box center [372, 17] width 119 height 35
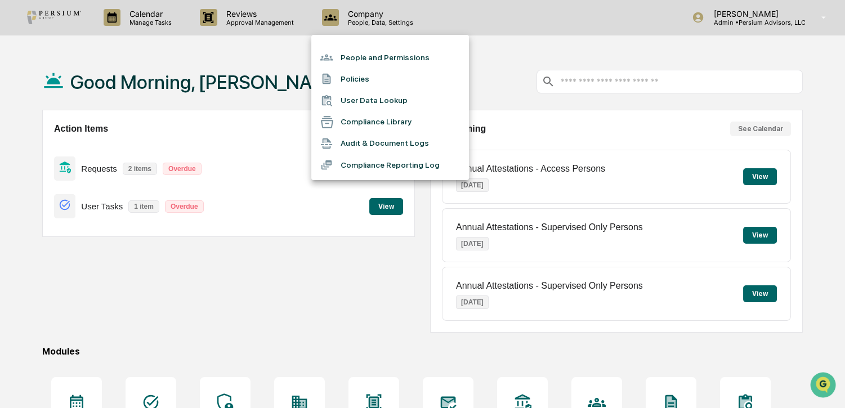
click at [371, 84] on li "Policies" at bounding box center [390, 78] width 158 height 21
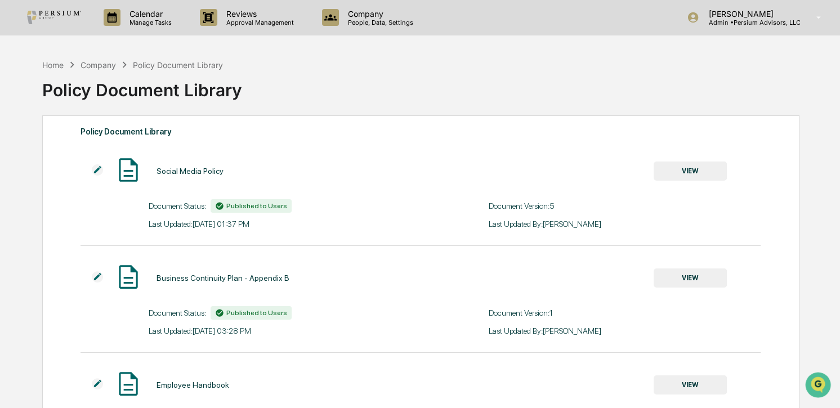
click at [687, 169] on button "VIEW" at bounding box center [690, 171] width 73 height 19
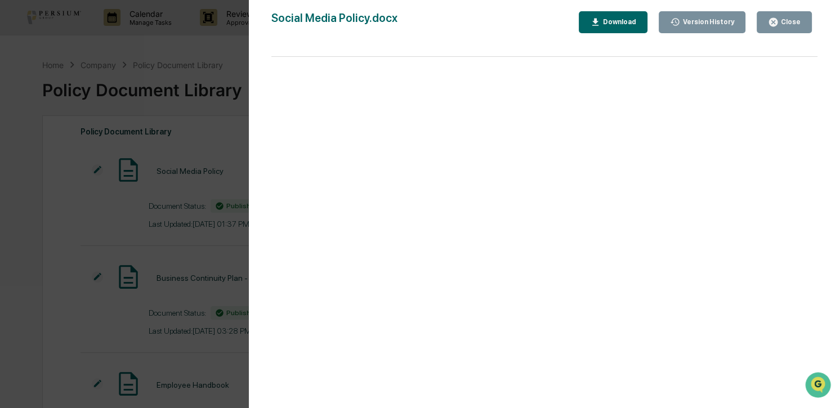
click at [82, 139] on div "Version History [DATE] 05:37 PM [PERSON_NAME] [DATE] 05:35 PM [PERSON_NAME] [DA…" at bounding box center [420, 204] width 840 height 408
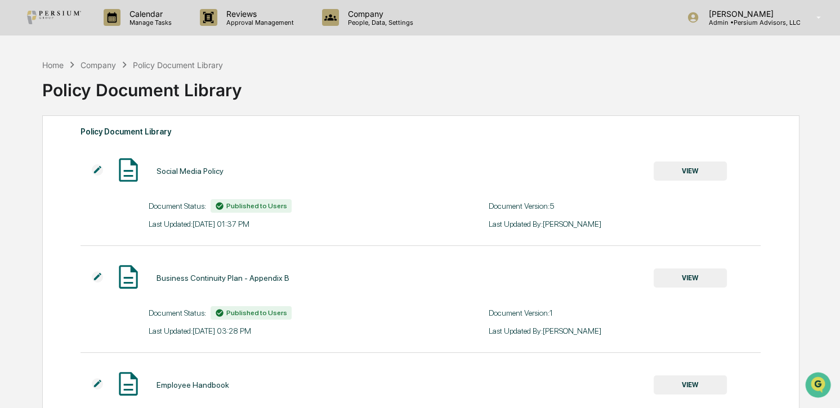
click at [95, 169] on img at bounding box center [97, 169] width 11 height 11
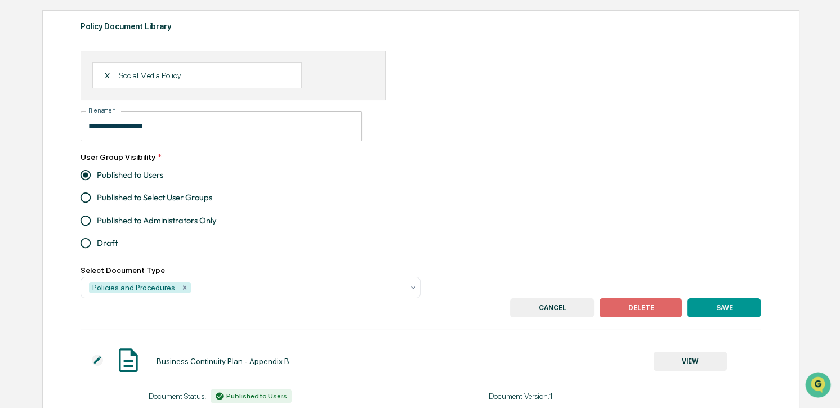
scroll to position [51, 0]
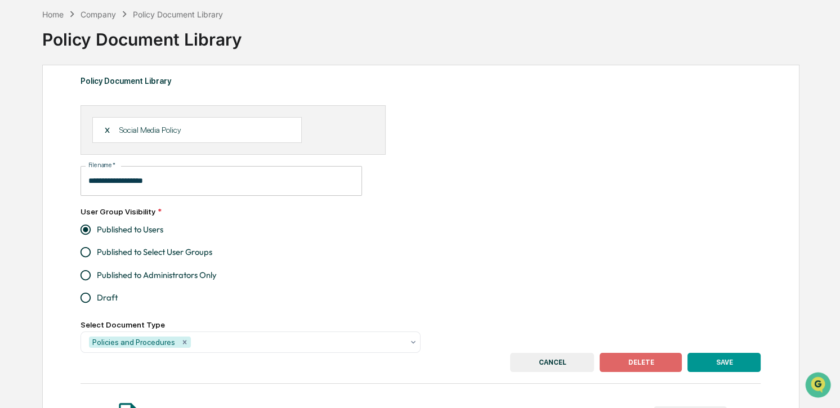
click at [177, 127] on p "Social Media Policy" at bounding box center [150, 130] width 62 height 9
click at [210, 130] on div "X Social Media Policy.docx" at bounding box center [196, 130] width 209 height 26
click at [550, 189] on div "**********" at bounding box center [353, 181] width 544 height 30
click at [725, 366] on button "SAVE" at bounding box center [723, 362] width 73 height 19
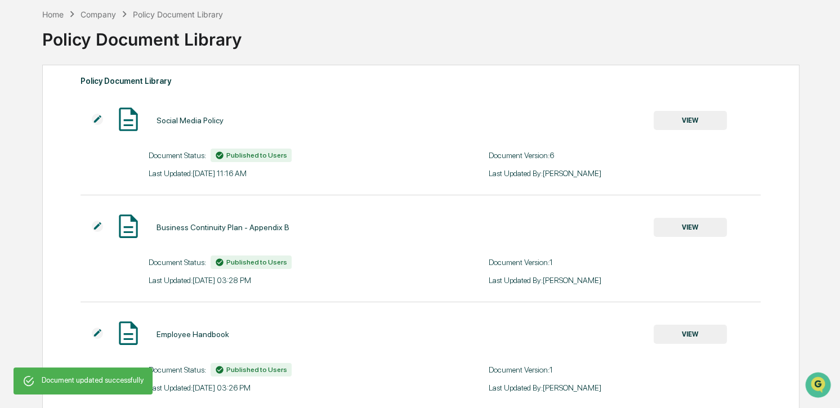
click at [702, 119] on button "VIEW" at bounding box center [690, 120] width 73 height 19
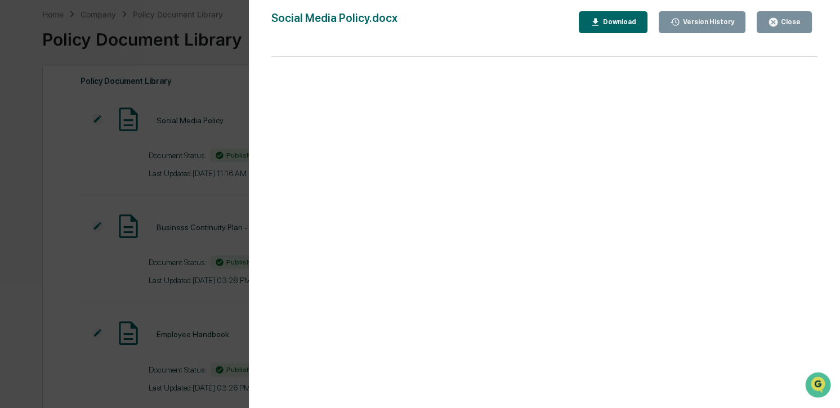
click at [775, 22] on icon "button" at bounding box center [773, 22] width 11 height 11
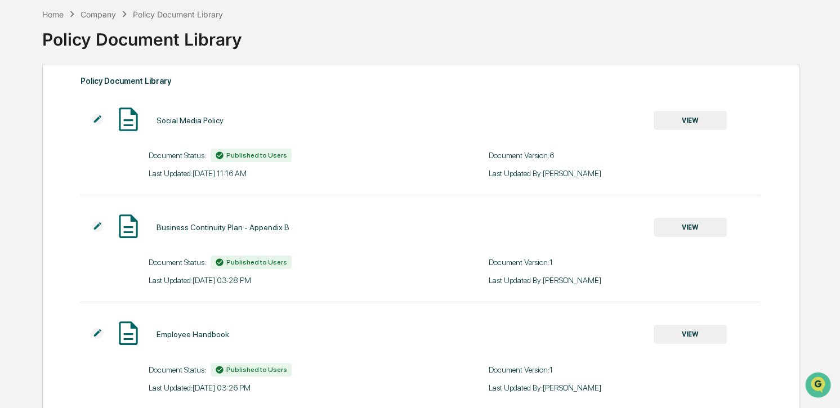
click at [100, 119] on img at bounding box center [97, 119] width 11 height 11
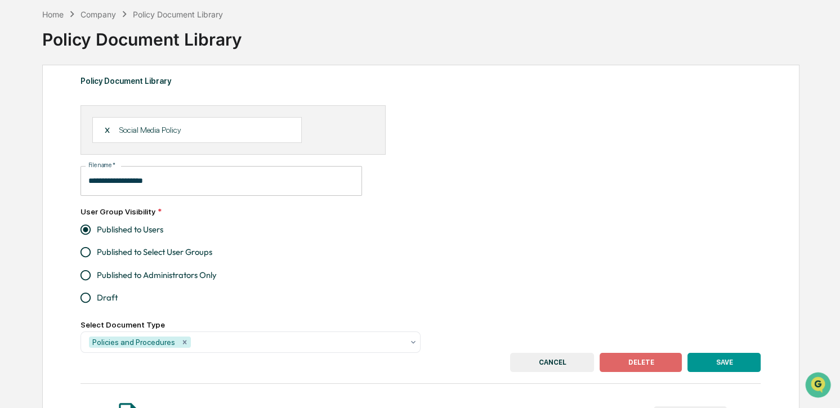
click at [101, 131] on div "X Social Media Policy" at bounding box center [196, 130] width 209 height 26
click at [106, 129] on div "X" at bounding box center [111, 130] width 15 height 10
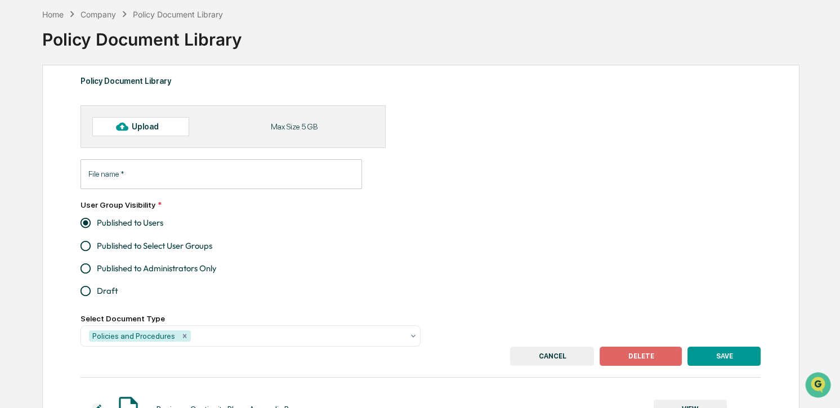
click at [137, 131] on div "Upload" at bounding box center [150, 126] width 37 height 9
type input "**********"
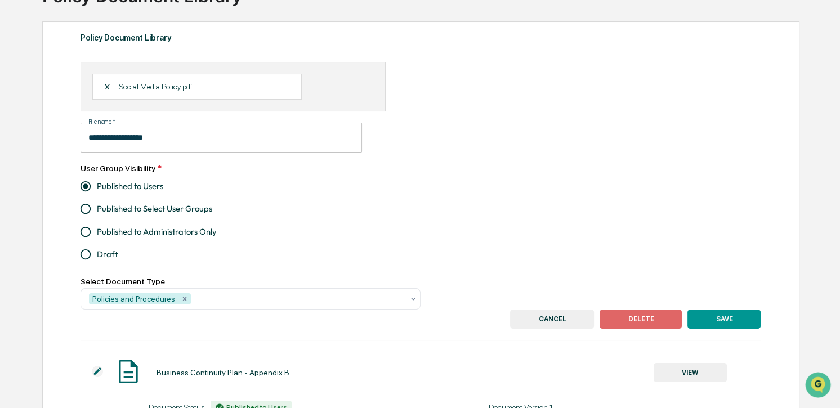
scroll to position [153, 0]
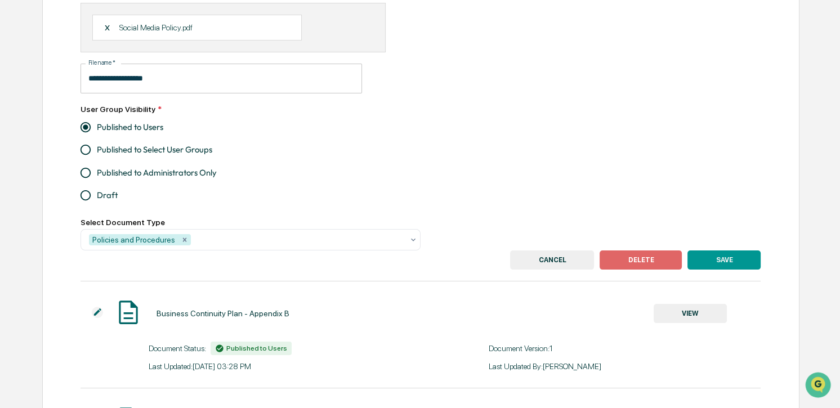
click at [730, 261] on button "SAVE" at bounding box center [723, 260] width 73 height 19
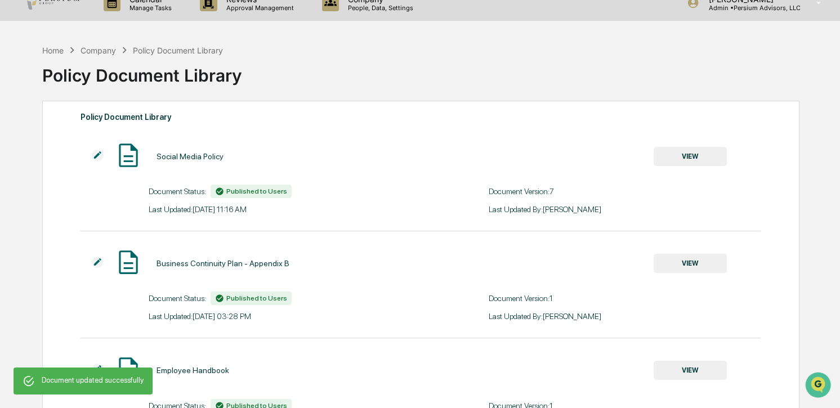
scroll to position [0, 0]
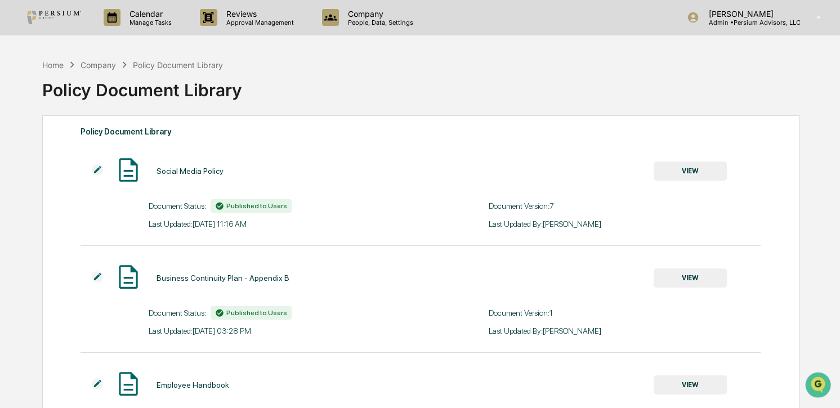
click at [686, 171] on button "VIEW" at bounding box center [690, 171] width 73 height 19
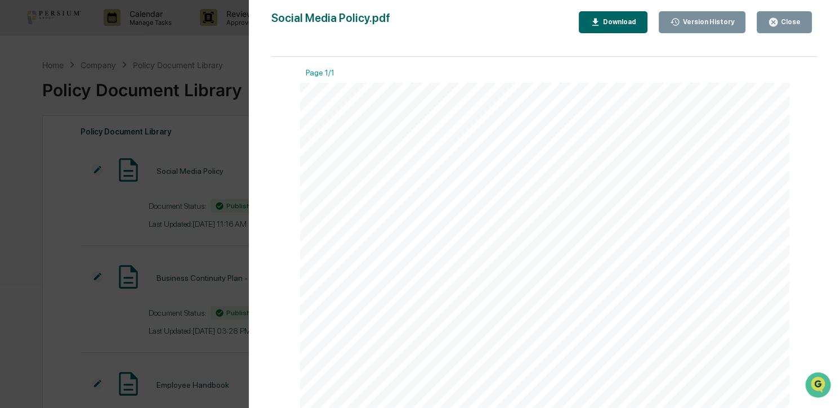
click at [560, 177] on div "Social Media and/or Social Networking Websites Social media or “social net-work…" at bounding box center [545, 399] width 490 height 633
click at [785, 19] on div "Close" at bounding box center [790, 22] width 22 height 8
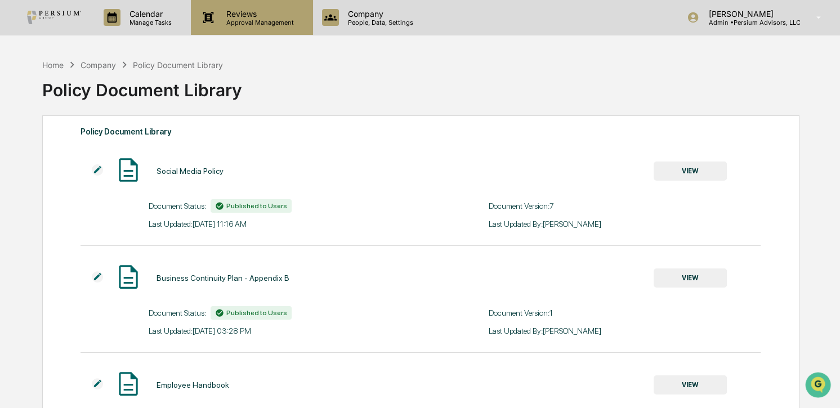
click at [256, 31] on div "Reviews Approval Management" at bounding box center [252, 17] width 122 height 35
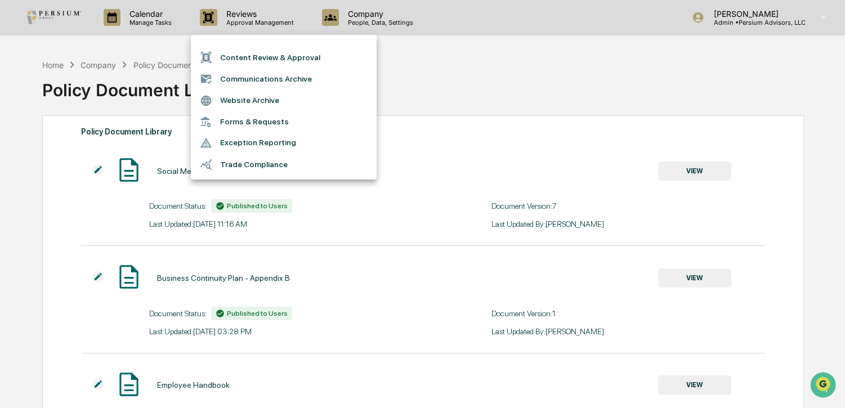
click at [256, 19] on div at bounding box center [422, 204] width 845 height 408
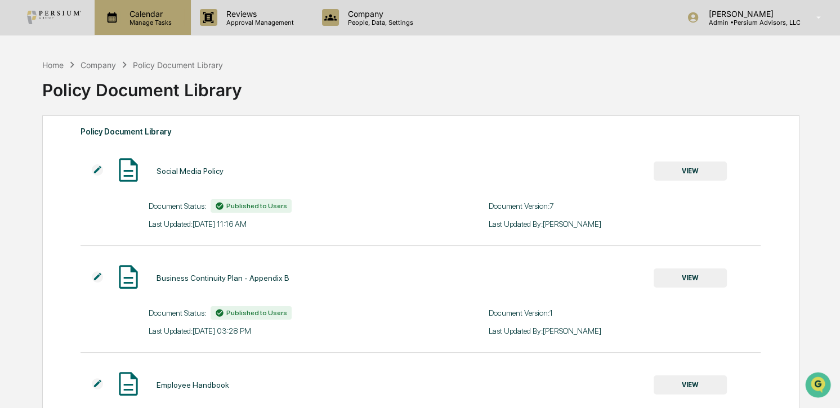
click at [160, 20] on p "Manage Tasks" at bounding box center [148, 23] width 57 height 8
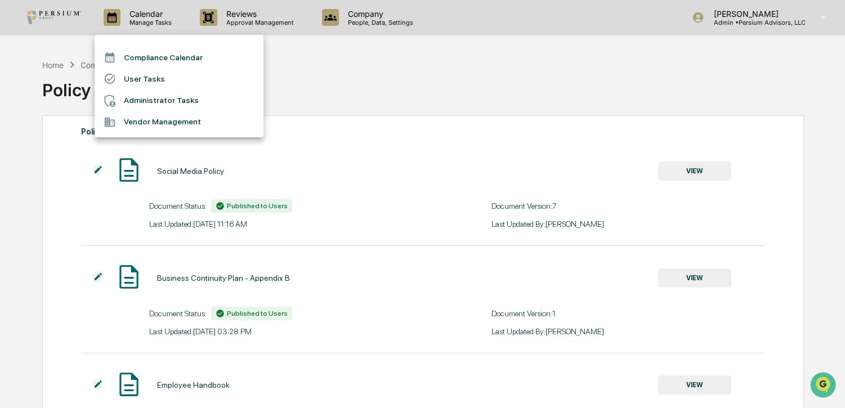
click at [137, 74] on li "User Tasks" at bounding box center [179, 78] width 169 height 21
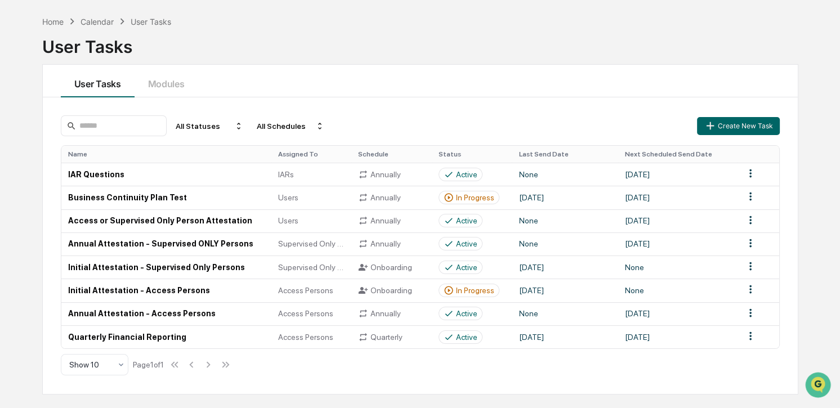
scroll to position [53, 0]
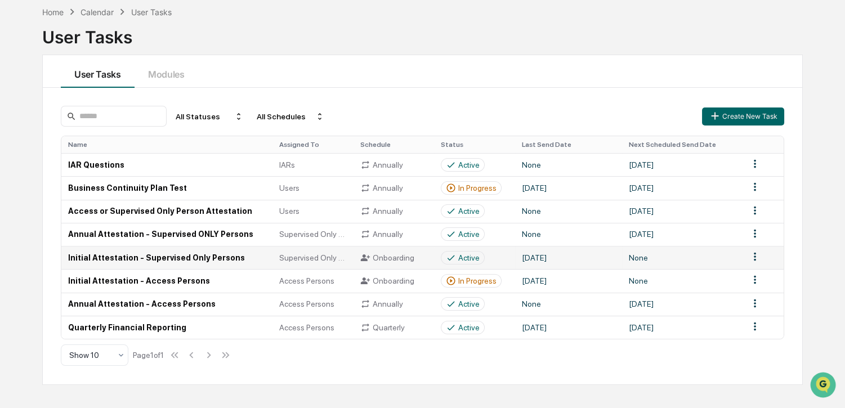
click at [752, 262] on html "Calendar Manage Tasks Reviews Approval Management Company People, Data, Setting…" at bounding box center [422, 151] width 845 height 408
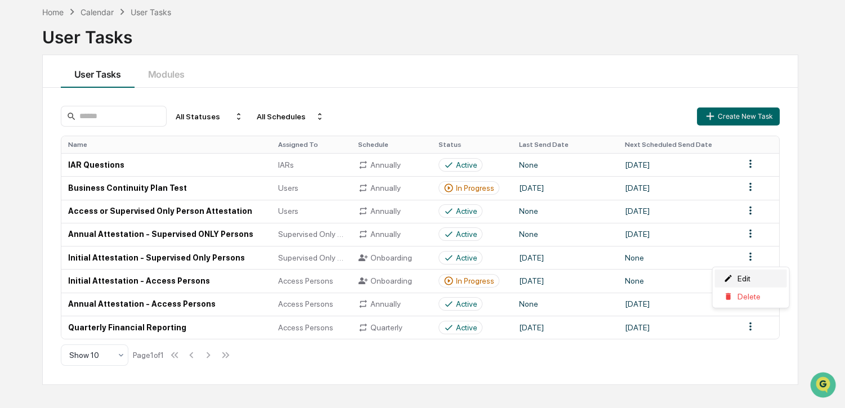
click at [754, 279] on div "Edit" at bounding box center [751, 279] width 72 height 18
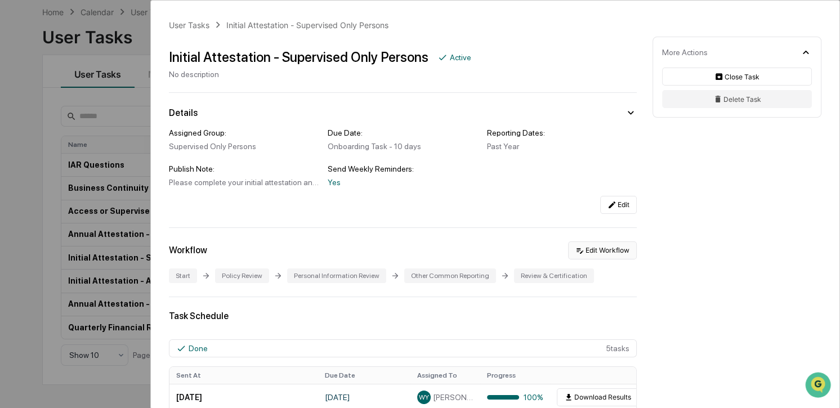
click at [597, 256] on button "Edit Workflow" at bounding box center [602, 251] width 69 height 18
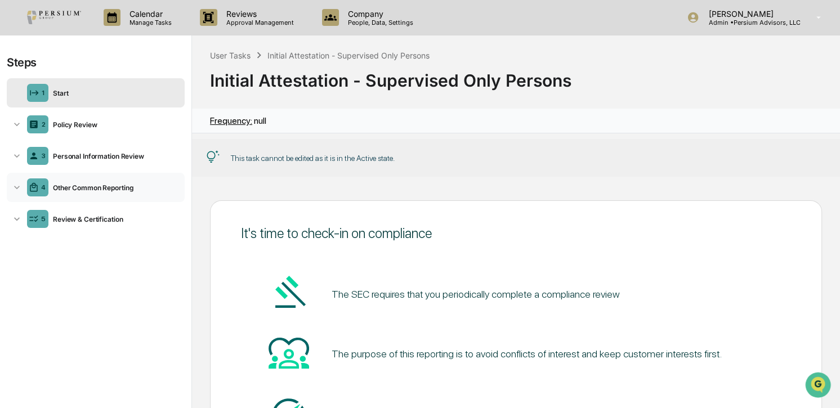
click at [66, 186] on div "Other Common Reporting" at bounding box center [114, 188] width 132 height 8
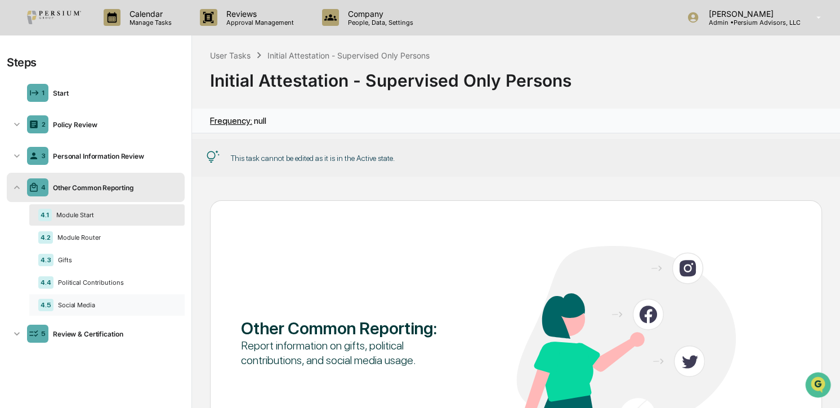
click at [67, 302] on div "Social Media" at bounding box center [114, 305] width 122 height 8
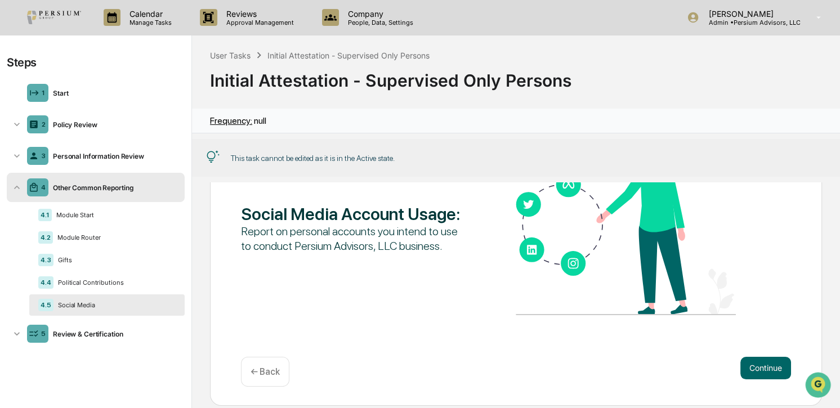
scroll to position [129, 0]
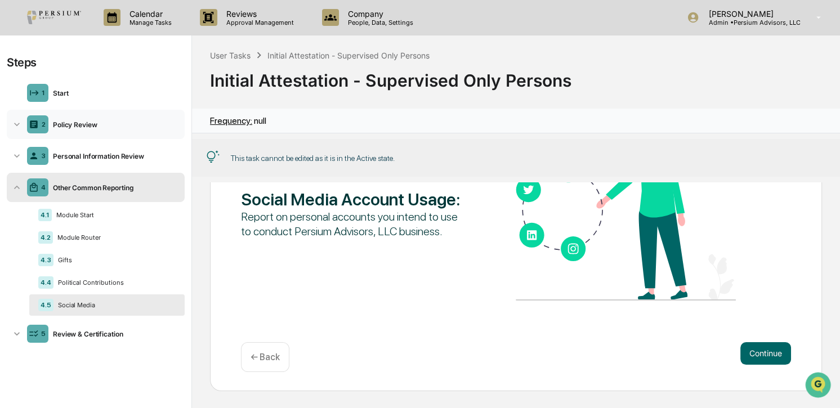
click at [17, 122] on icon at bounding box center [16, 124] width 11 height 11
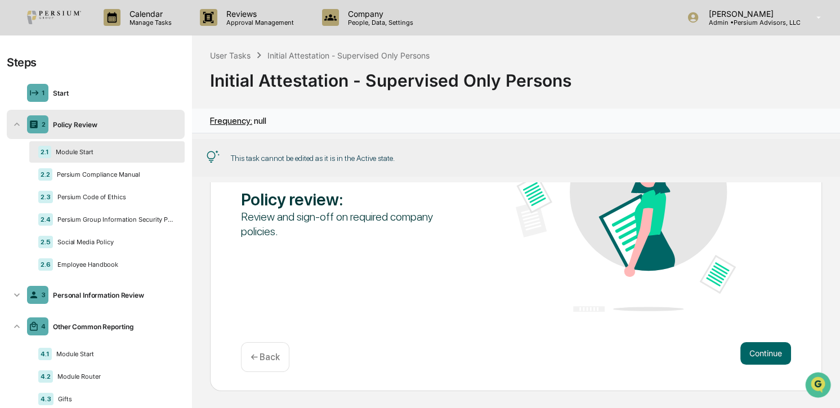
scroll to position [55, 0]
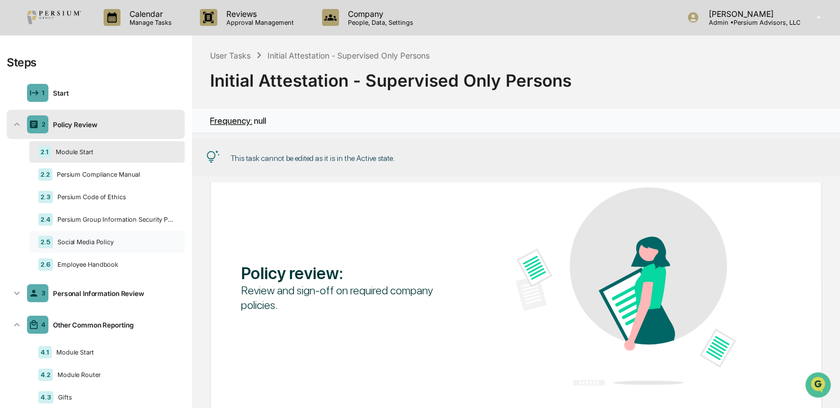
click at [87, 234] on div "2.5 Social Media Policy" at bounding box center [106, 241] width 155 height 21
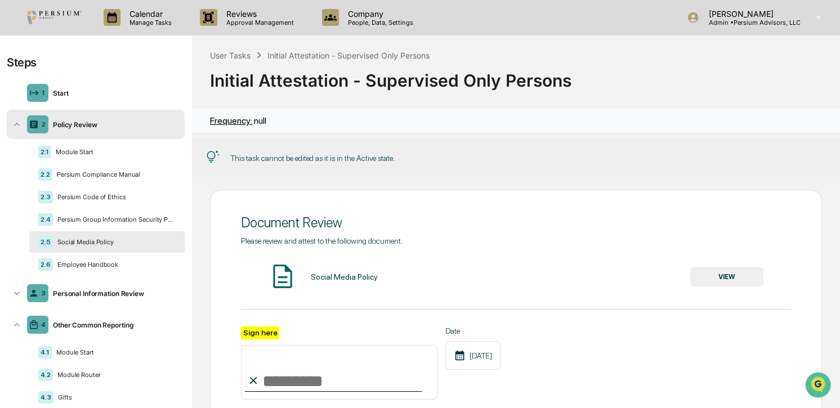
scroll to position [0, 0]
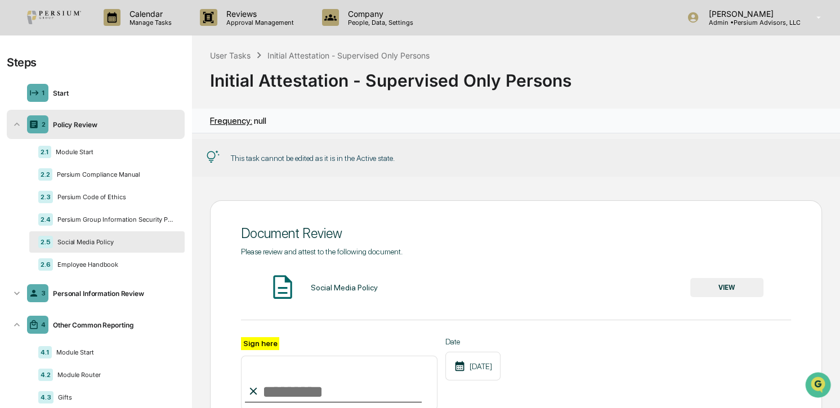
click at [702, 287] on button "VIEW" at bounding box center [726, 287] width 73 height 19
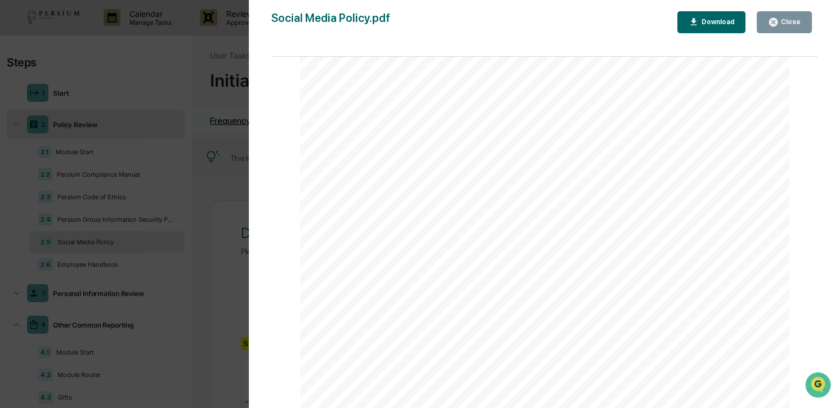
scroll to position [256, 0]
click at [788, 23] on div "Close" at bounding box center [790, 22] width 22 height 8
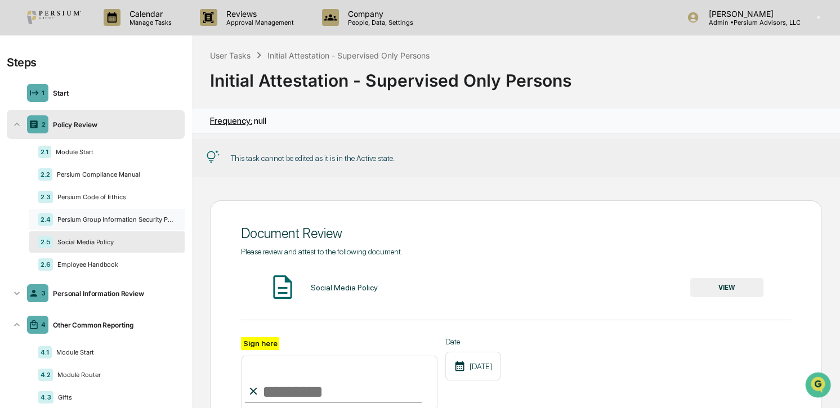
click at [99, 220] on div "Persium Group Information Security Policy" at bounding box center [114, 220] width 123 height 8
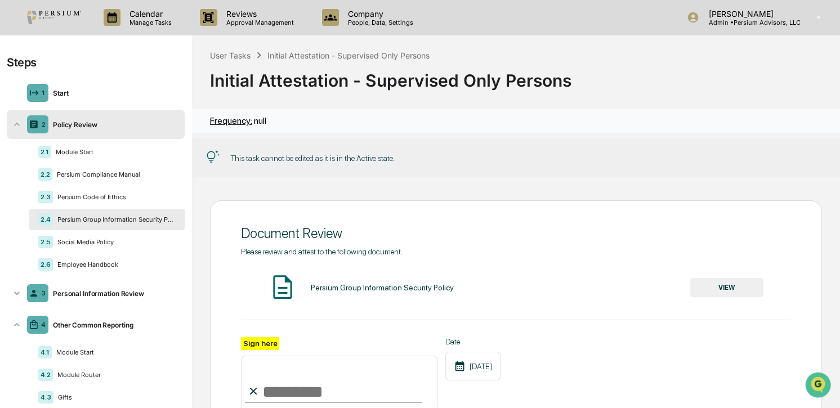
click at [696, 279] on div "Persium Group Information Security Policy VIEW" at bounding box center [516, 288] width 550 height 30
click at [699, 284] on button "VIEW" at bounding box center [726, 287] width 73 height 19
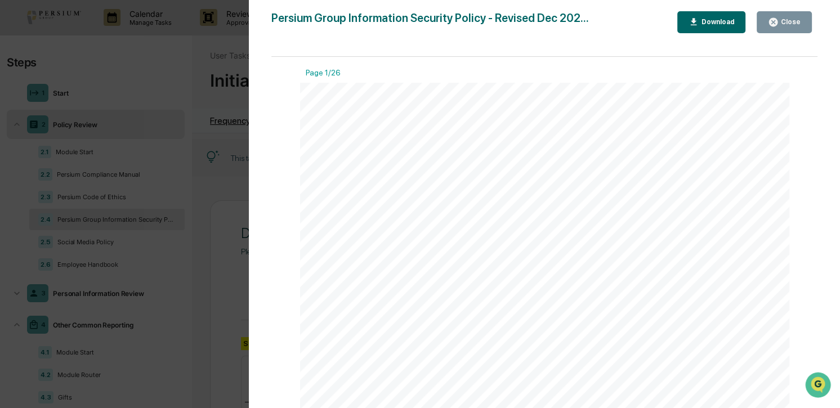
click at [777, 22] on icon "button" at bounding box center [773, 22] width 8 height 8
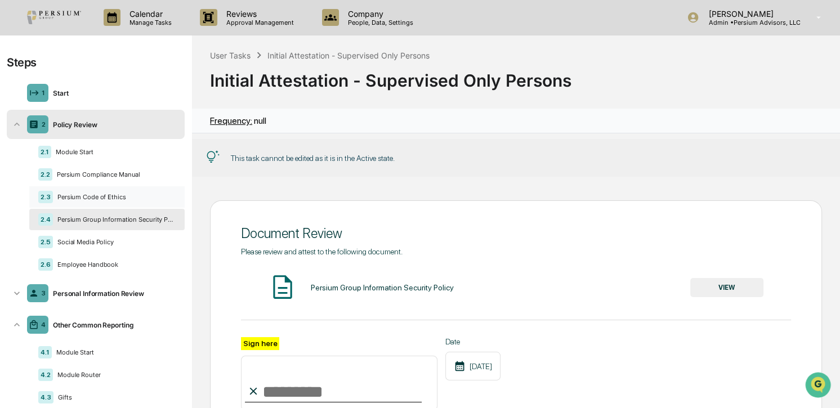
click at [78, 197] on div "Persium Code of Ethics" at bounding box center [114, 197] width 123 height 8
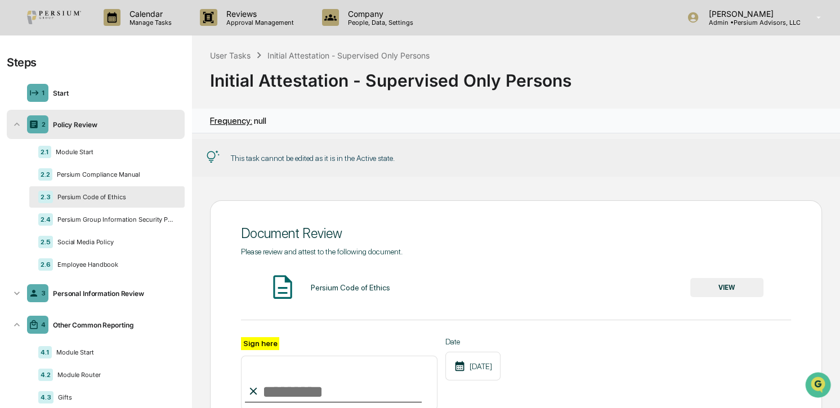
click at [711, 286] on button "VIEW" at bounding box center [726, 287] width 73 height 19
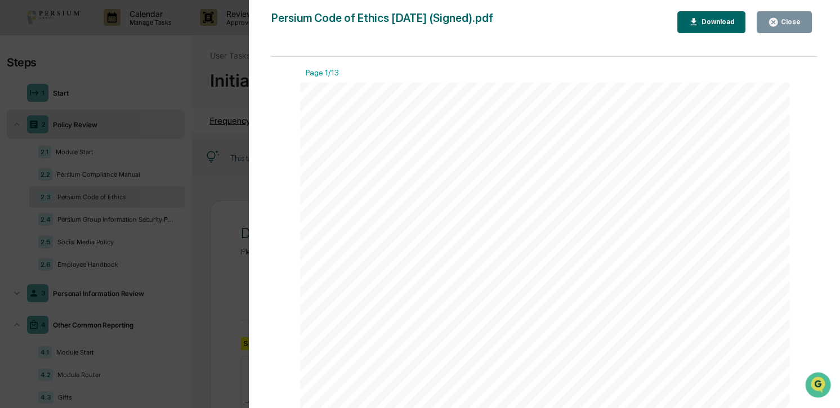
click at [799, 27] on div "Close" at bounding box center [784, 22] width 33 height 11
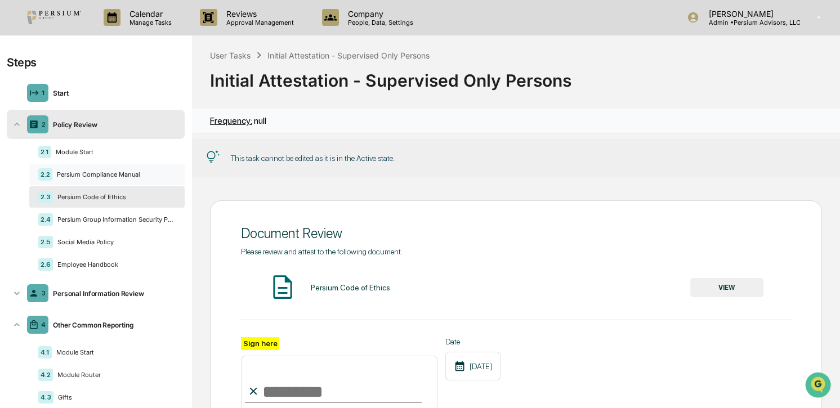
click at [100, 176] on div "Persium Compliance Manual" at bounding box center [113, 175] width 123 height 8
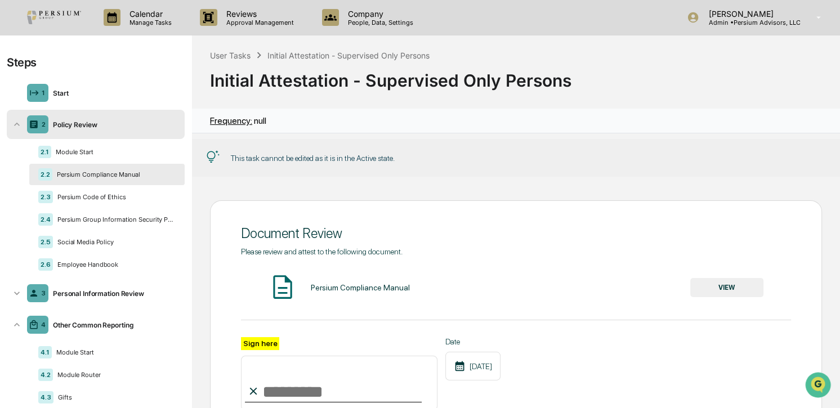
click at [726, 286] on button "VIEW" at bounding box center [726, 287] width 73 height 19
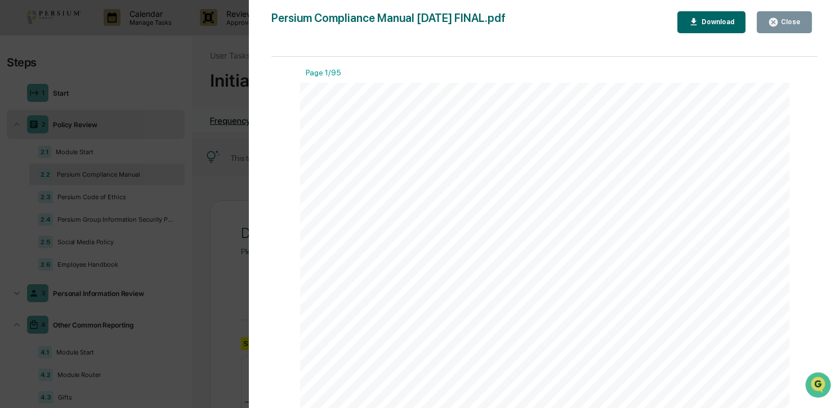
click at [786, 17] on div "Close" at bounding box center [784, 22] width 33 height 11
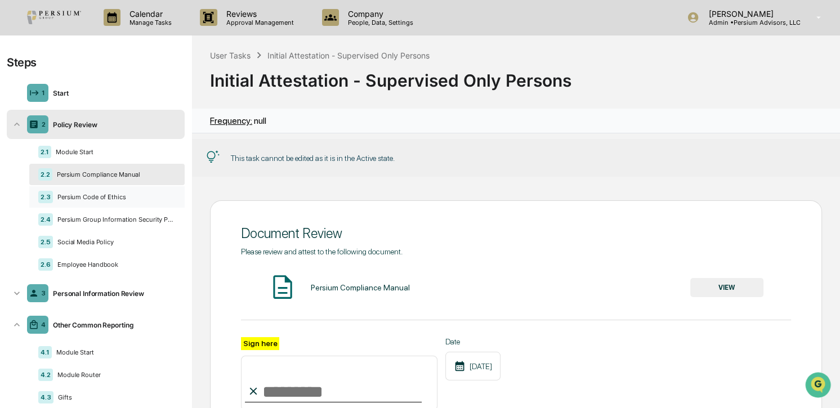
click at [61, 201] on div "2.3 Persium Code of Ethics" at bounding box center [106, 196] width 155 height 21
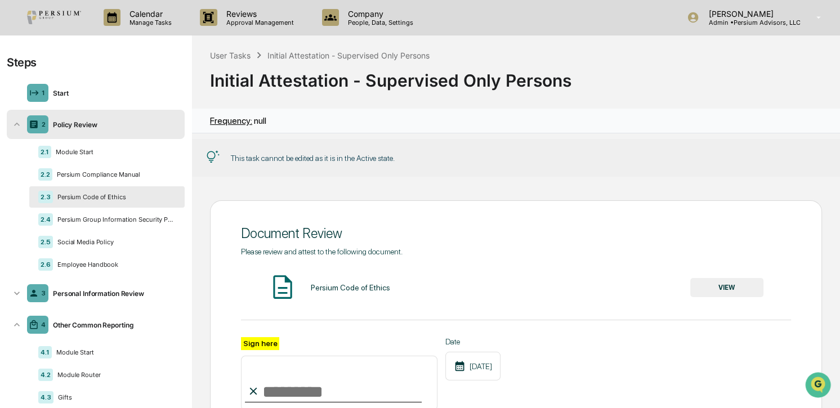
click at [721, 285] on button "VIEW" at bounding box center [726, 287] width 73 height 19
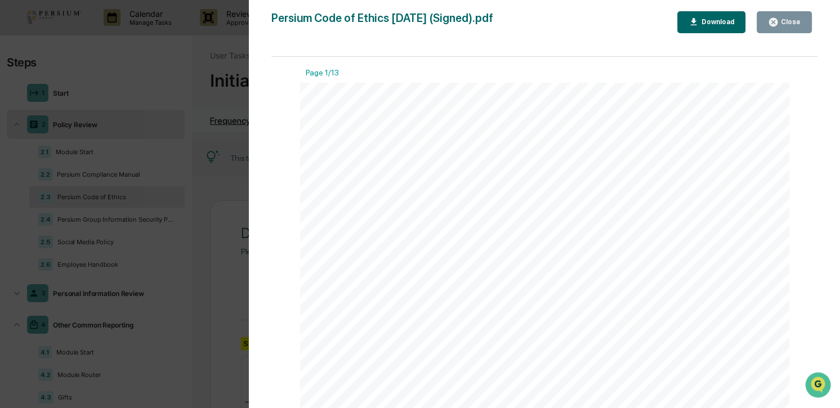
click at [800, 21] on div "Close" at bounding box center [790, 22] width 22 height 8
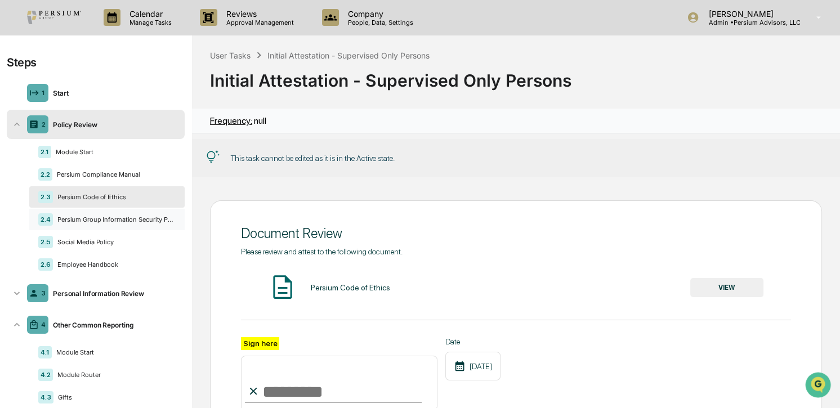
click at [94, 222] on div "Persium Group Information Security Policy" at bounding box center [114, 220] width 123 height 8
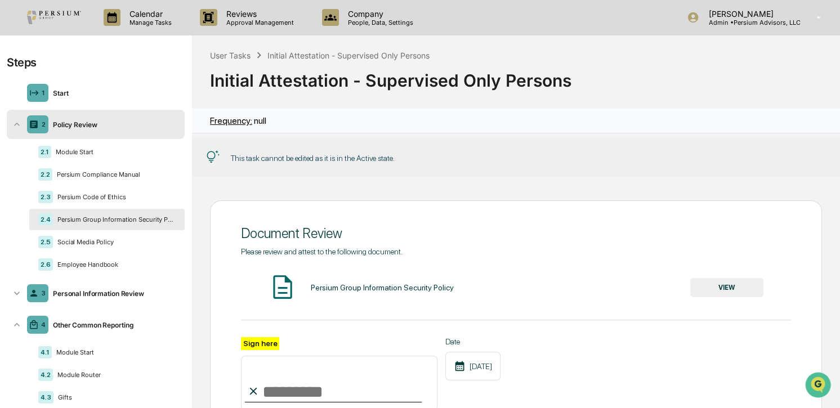
click at [721, 284] on button "VIEW" at bounding box center [726, 287] width 73 height 19
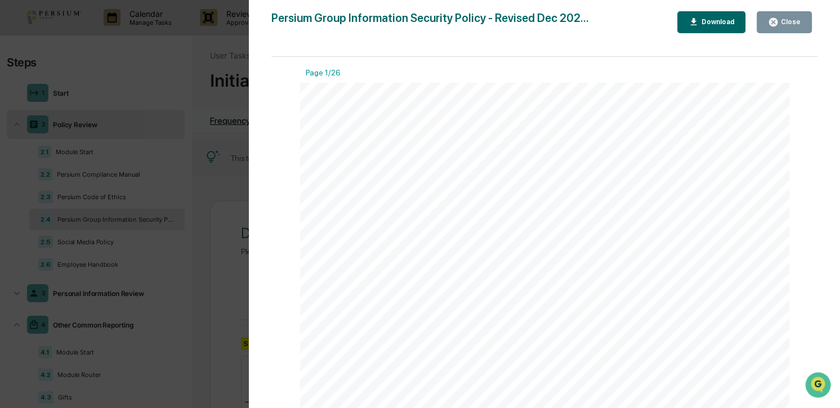
scroll to position [153, 0]
click at [767, 21] on button "Close" at bounding box center [784, 22] width 55 height 22
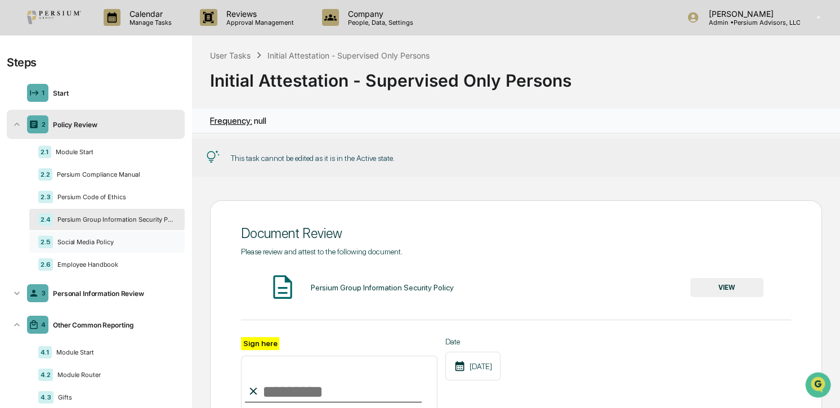
click at [110, 239] on div "Social Media Policy" at bounding box center [114, 242] width 123 height 8
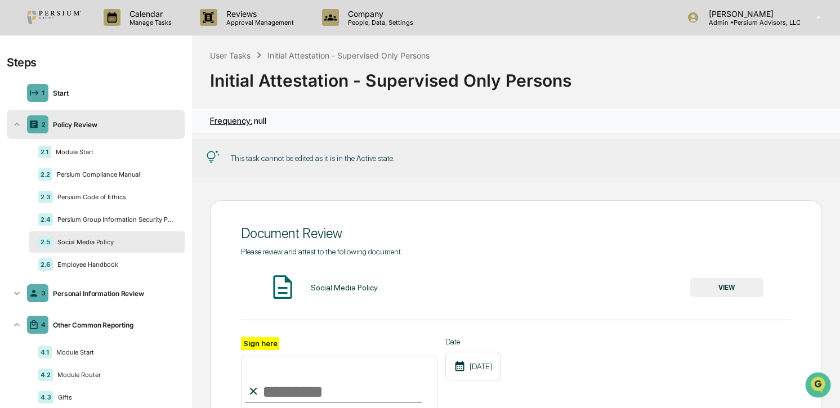
click at [733, 290] on button "VIEW" at bounding box center [726, 287] width 73 height 19
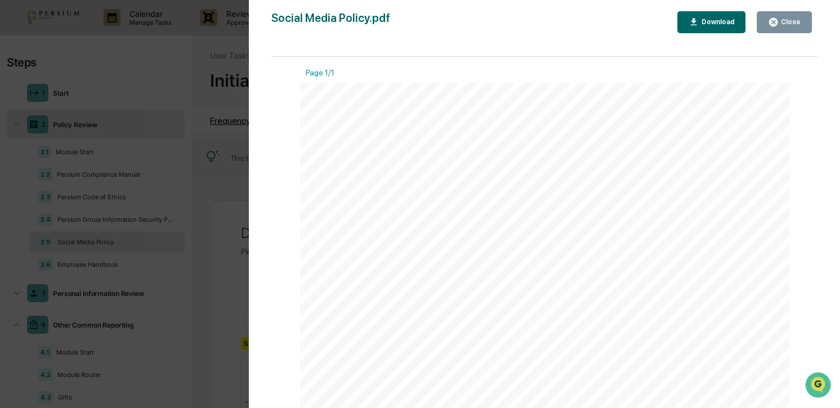
click at [798, 17] on div "Close" at bounding box center [784, 22] width 33 height 11
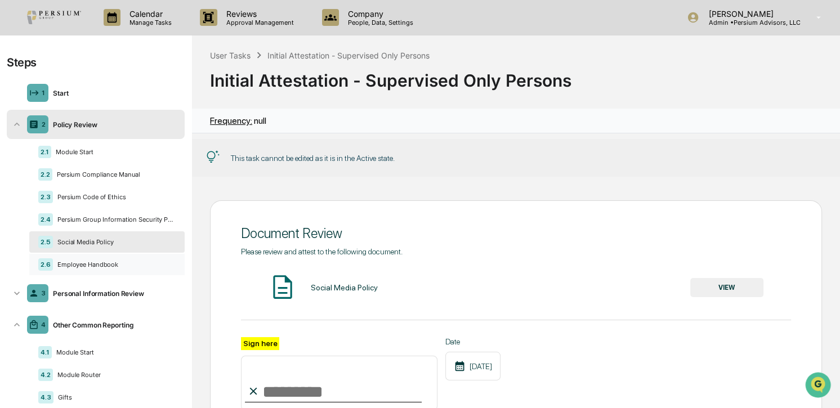
click at [135, 265] on div "Employee Handbook" at bounding box center [114, 265] width 123 height 8
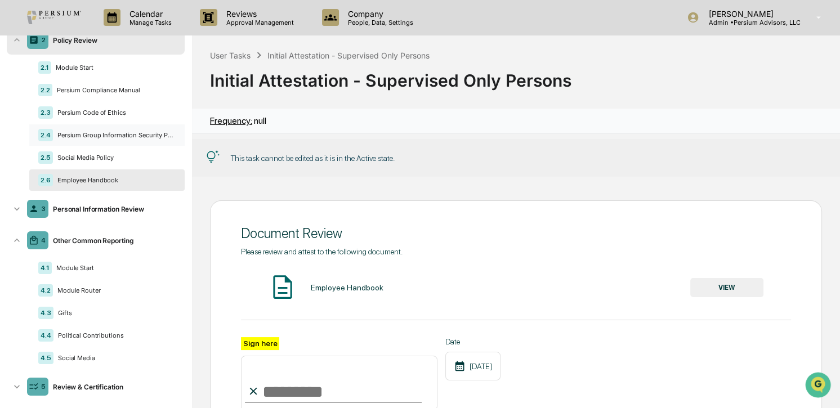
scroll to position [100, 0]
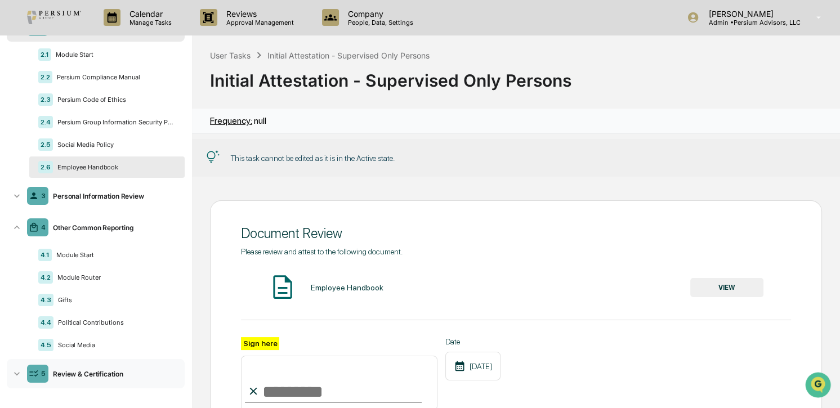
click at [91, 376] on div "Review & Certification" at bounding box center [114, 374] width 132 height 8
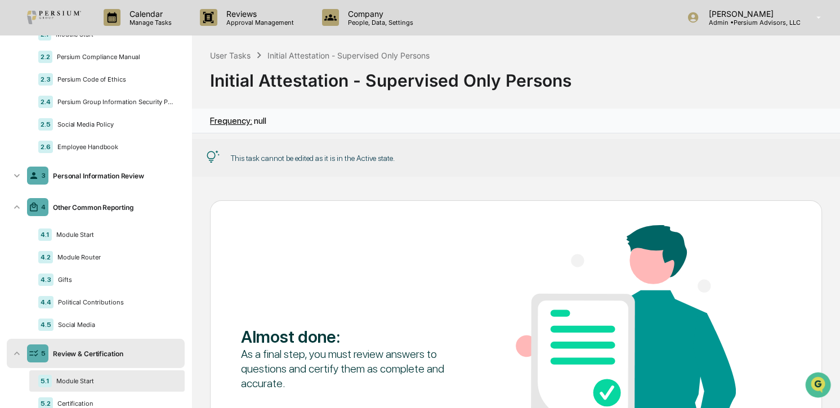
scroll to position [148, 0]
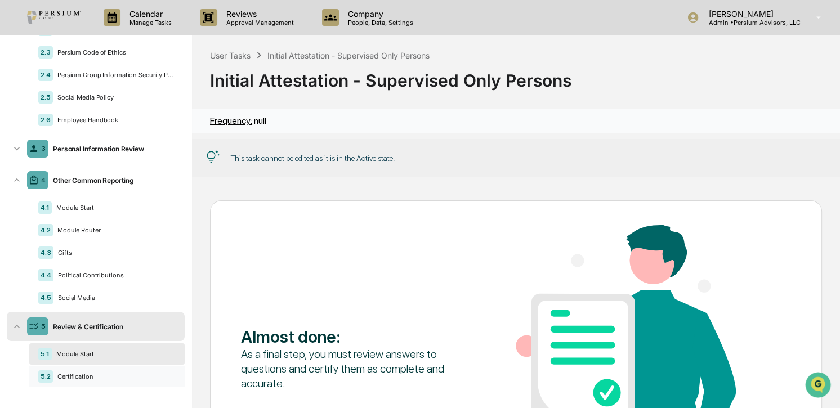
click at [74, 375] on div "Certification" at bounding box center [114, 377] width 123 height 8
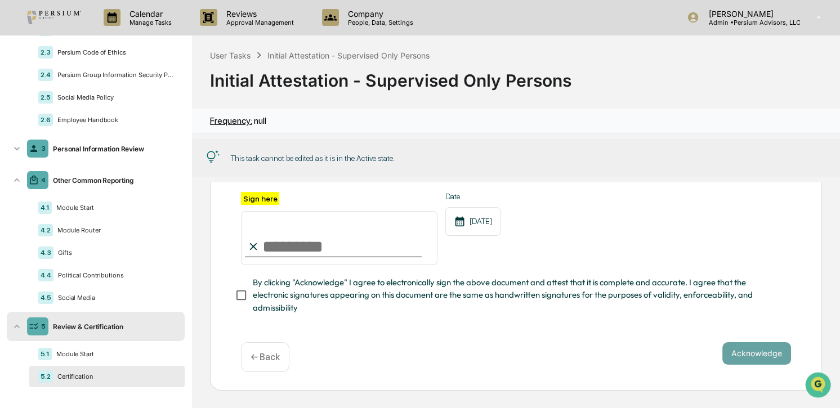
scroll to position [0, 0]
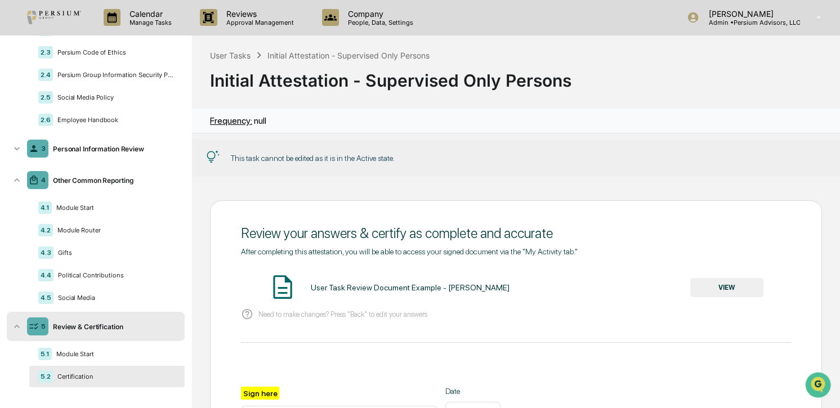
click at [225, 47] on div "User Tasks Initial Attestation - Supervised Only Persons Initial Attestation - …" at bounding box center [516, 71] width 648 height 73
click at [225, 54] on div "User Tasks" at bounding box center [230, 56] width 41 height 10
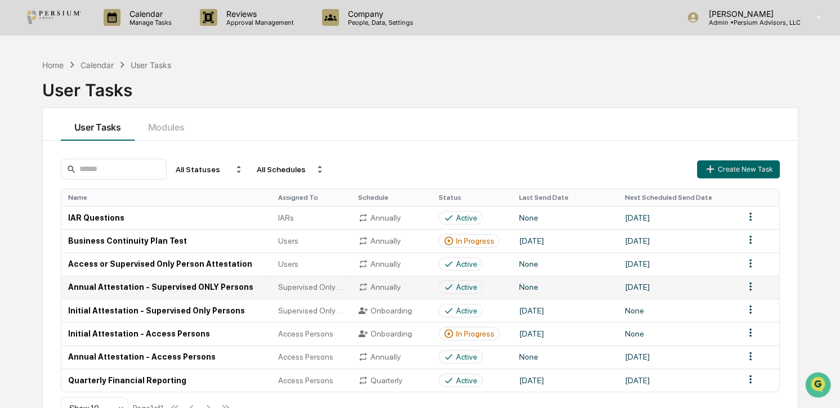
click at [749, 286] on html "Calendar Manage Tasks Reviews Approval Management Company People, Data, Setting…" at bounding box center [420, 204] width 840 height 408
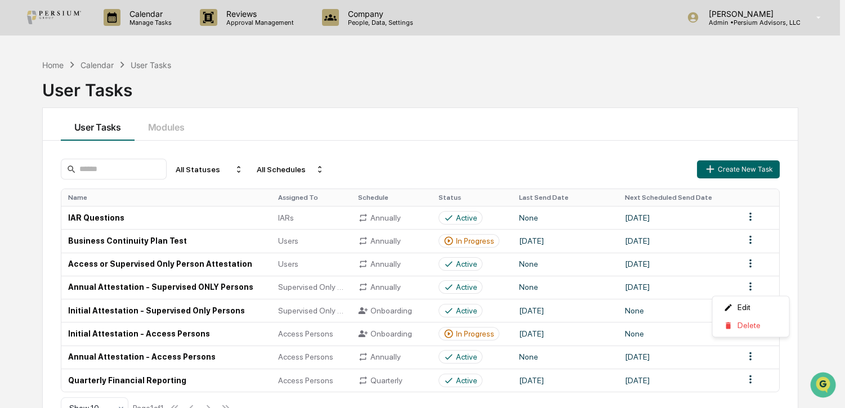
click at [524, 92] on html "Calendar Manage Tasks Reviews Approval Management Company People, Data, Setting…" at bounding box center [422, 204] width 845 height 408
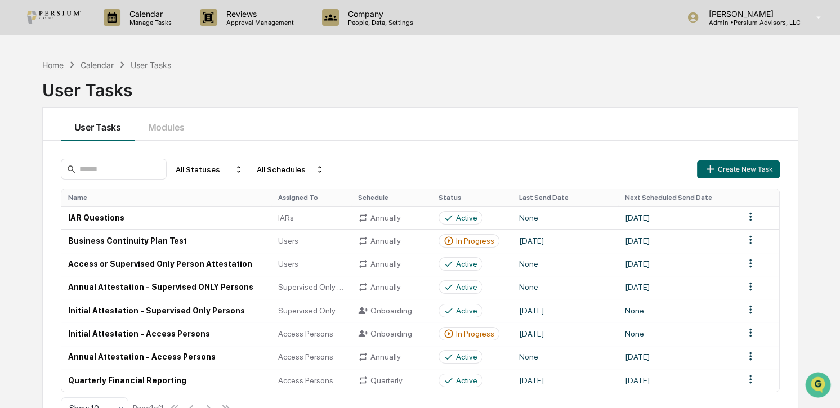
click at [50, 61] on div "Home" at bounding box center [52, 65] width 21 height 10
